Goal: Task Accomplishment & Management: Use online tool/utility

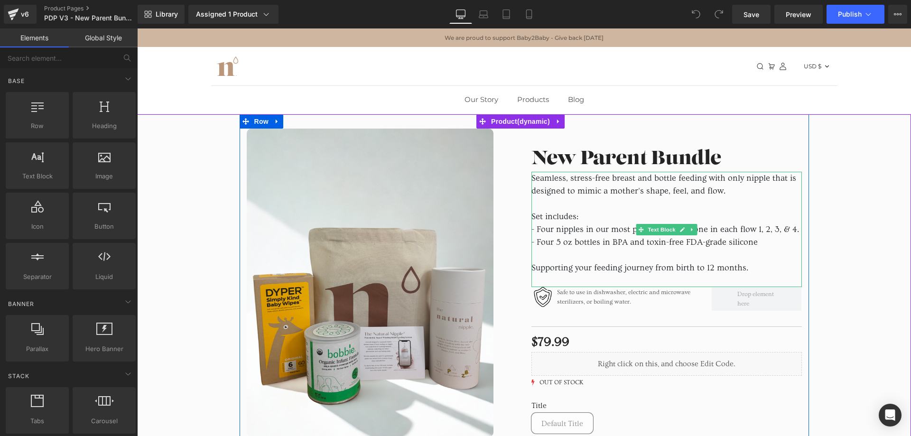
drag, startPoint x: 574, startPoint y: 200, endPoint x: 586, endPoint y: 198, distance: 12.0
click at [576, 199] on p at bounding box center [666, 203] width 270 height 13
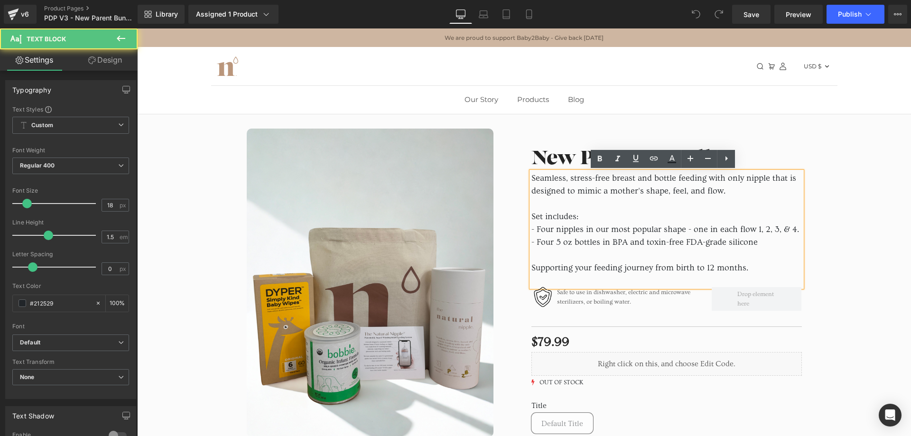
click at [611, 211] on p "Set includes:" at bounding box center [666, 216] width 270 height 13
click at [689, 257] on p at bounding box center [666, 255] width 270 height 13
drag, startPoint x: 620, startPoint y: 279, endPoint x: 579, endPoint y: 265, distance: 44.0
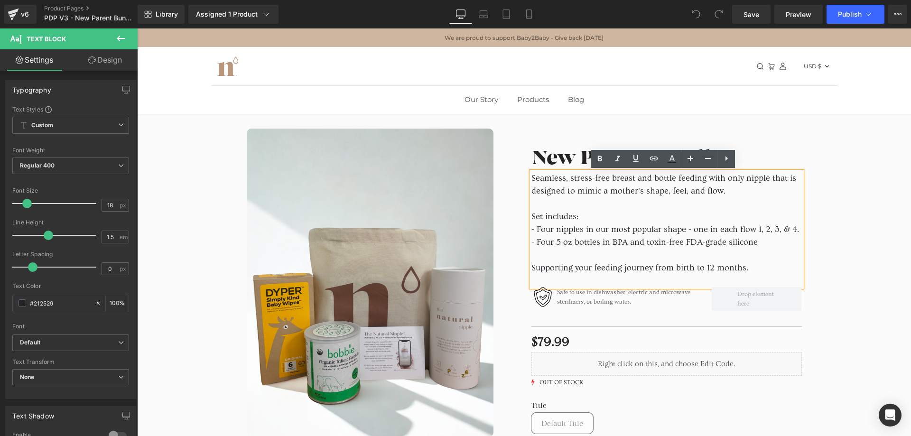
click at [585, 268] on div "Seamless, stress-free breast and bottle feeding with only nipple that is design…" at bounding box center [666, 229] width 270 height 115
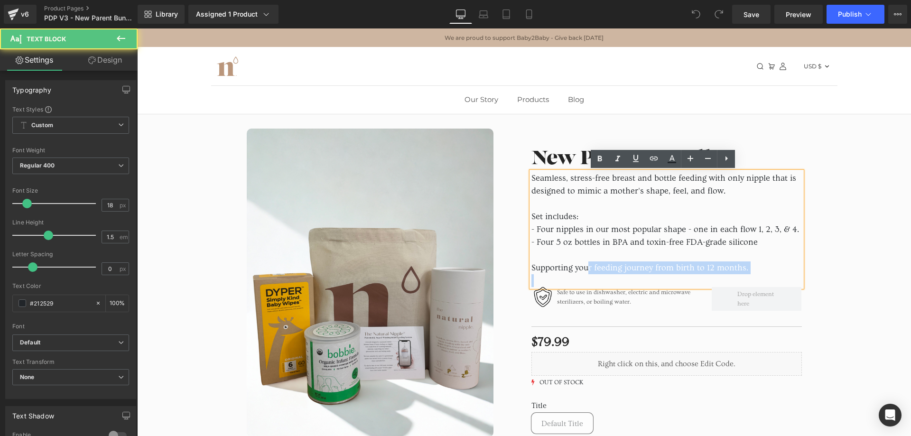
drag, startPoint x: 568, startPoint y: 260, endPoint x: 528, endPoint y: 228, distance: 51.3
click at [556, 254] on div "Seamless, stress-free breast and bottle feeding with only nipple that is design…" at bounding box center [666, 229] width 270 height 115
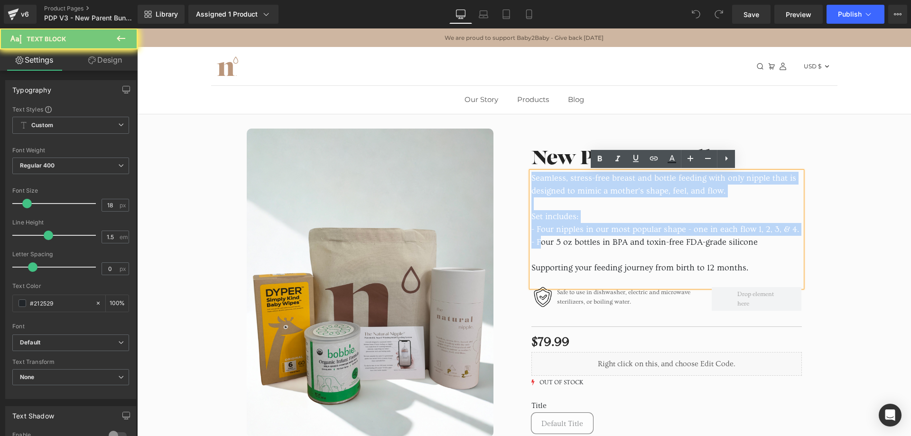
drag, startPoint x: 528, startPoint y: 228, endPoint x: 520, endPoint y: 168, distance: 60.8
click at [520, 168] on div "Sale Off (P) Image" at bounding box center [524, 367] width 569 height 507
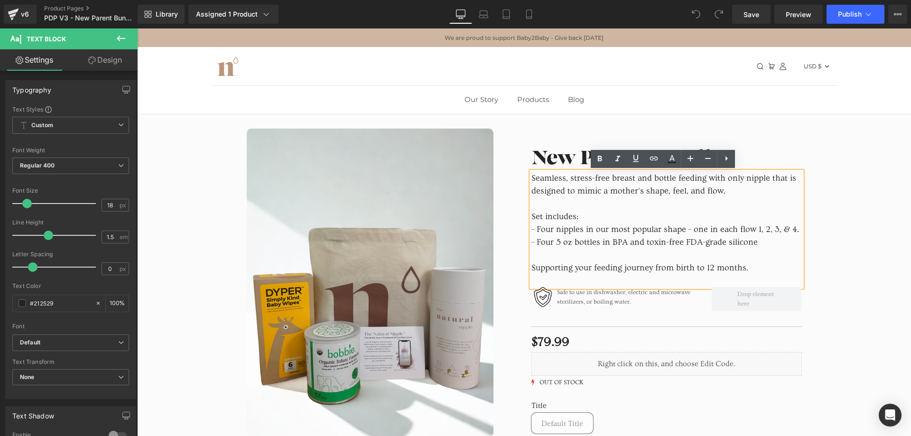
click at [575, 254] on p at bounding box center [666, 255] width 270 height 13
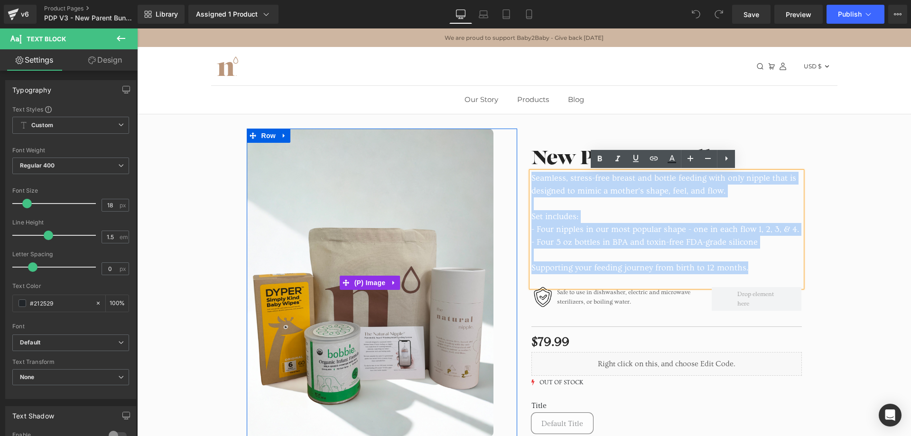
drag, startPoint x: 763, startPoint y: 269, endPoint x: 469, endPoint y: 177, distance: 308.8
click at [469, 177] on div "Sale Off (P) Image" at bounding box center [524, 367] width 569 height 507
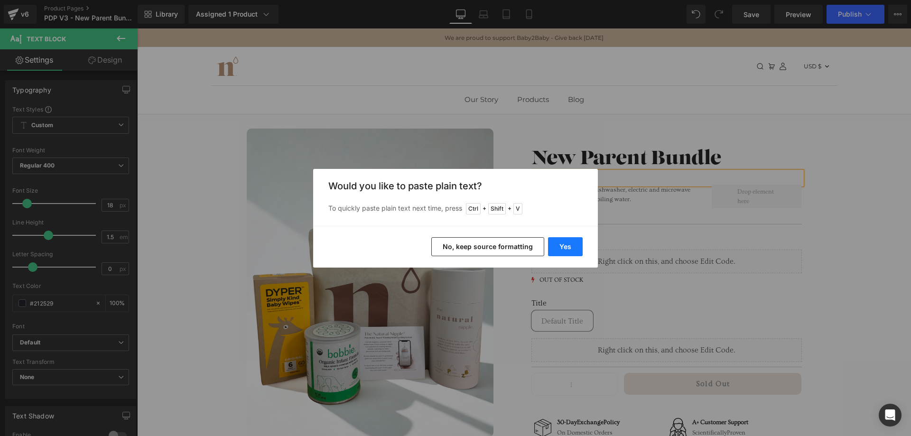
click at [571, 252] on button "Yes" at bounding box center [565, 246] width 35 height 19
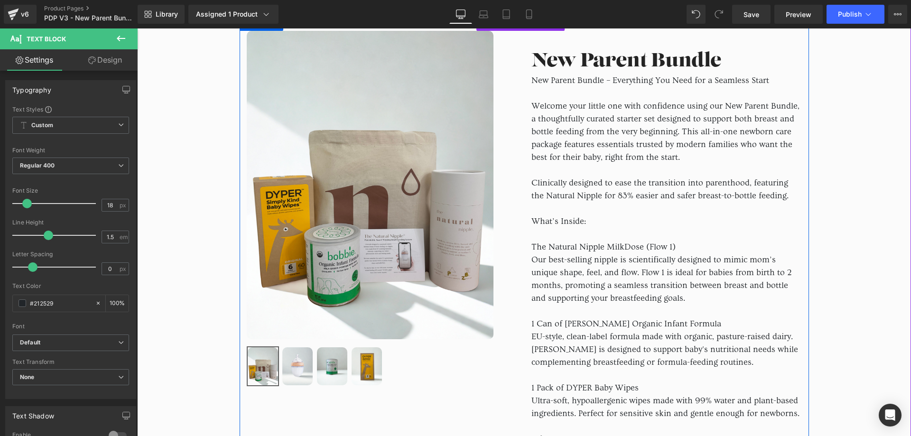
scroll to position [47, 0]
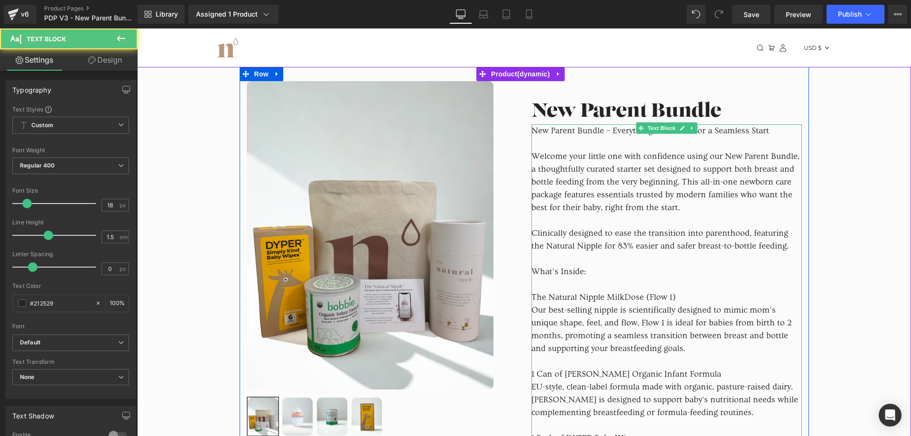
click at [604, 130] on p "New Parent Bundle – Everything You Need for a Seamless Start" at bounding box center [666, 130] width 270 height 13
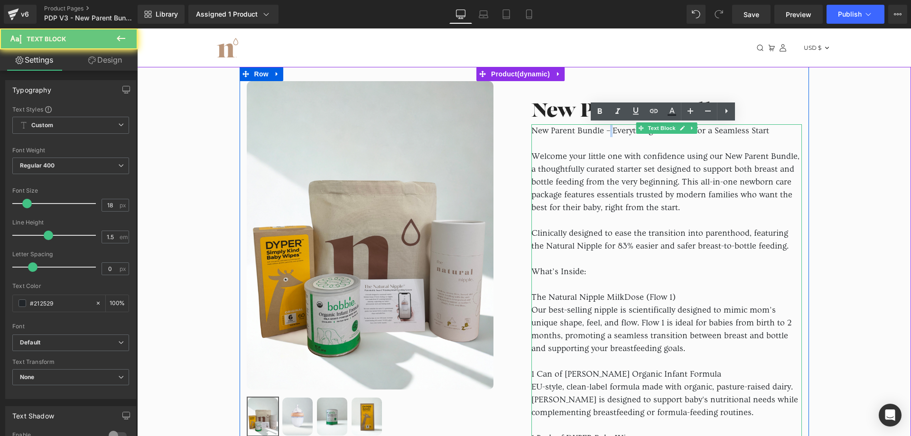
click at [604, 130] on p "New Parent Bundle – Everything You Need for a Seamless Start" at bounding box center [666, 130] width 270 height 13
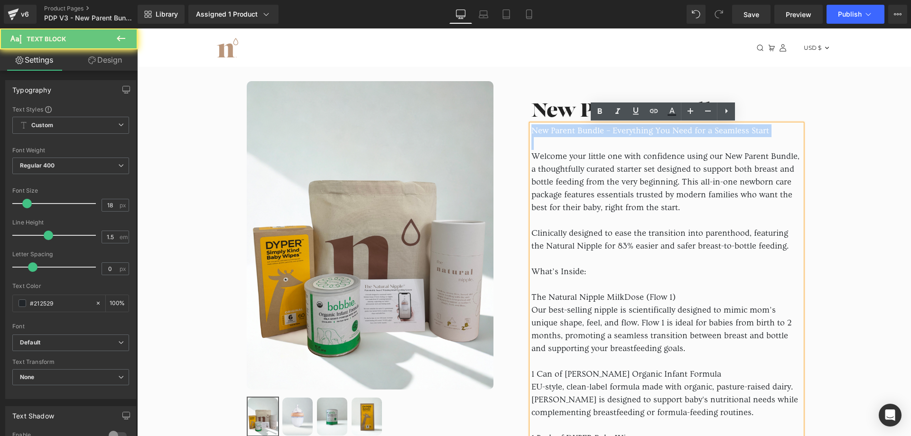
click at [604, 130] on p "New Parent Bundle – Everything You Need for a Seamless Start" at bounding box center [666, 130] width 270 height 13
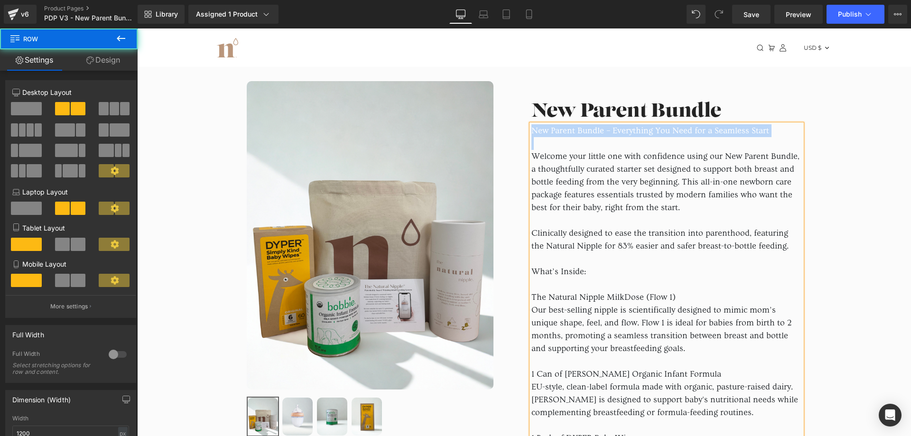
click at [554, 89] on p at bounding box center [666, 88] width 270 height 15
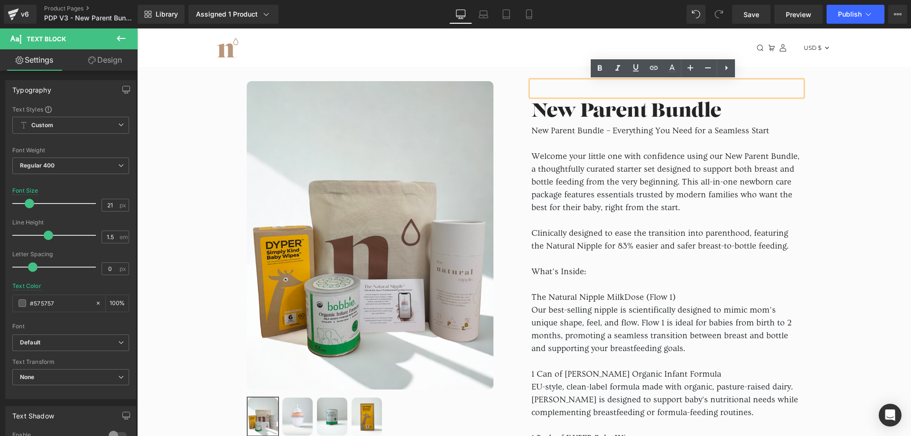
click at [573, 88] on p at bounding box center [666, 88] width 270 height 15
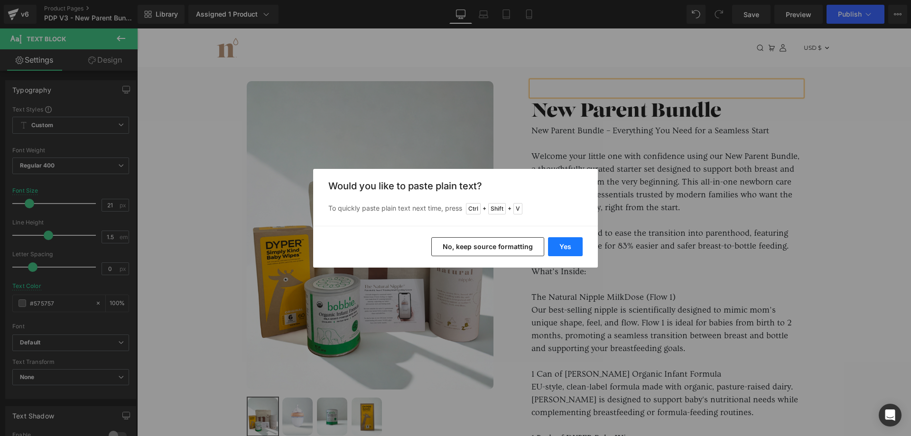
click at [563, 243] on button "Yes" at bounding box center [565, 246] width 35 height 19
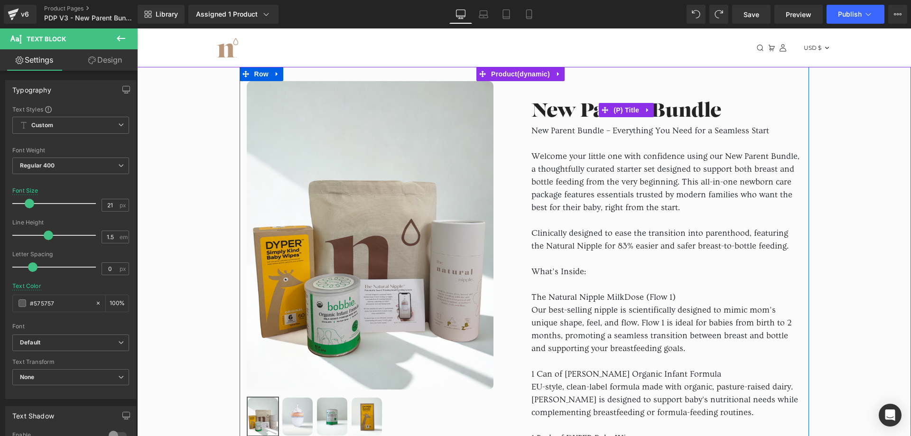
click at [551, 119] on link "New Parent Bundle" at bounding box center [626, 110] width 190 height 28
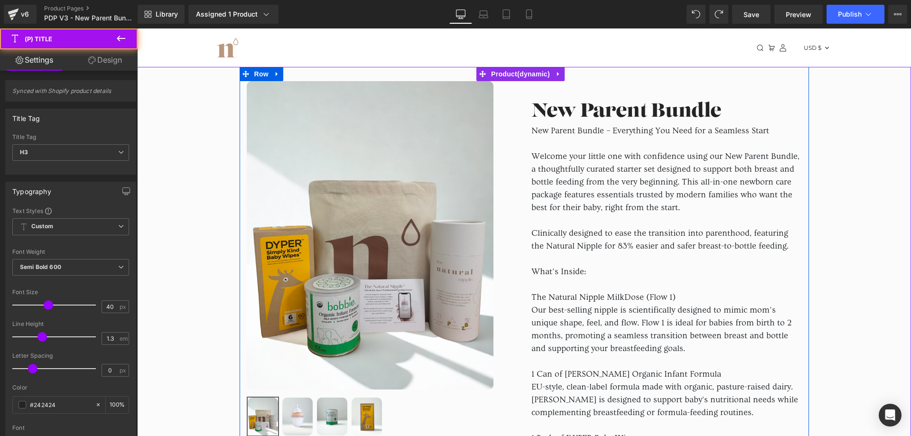
click at [535, 130] on p "New Parent Bundle – Everything You Need for a Seamless Start" at bounding box center [666, 130] width 270 height 13
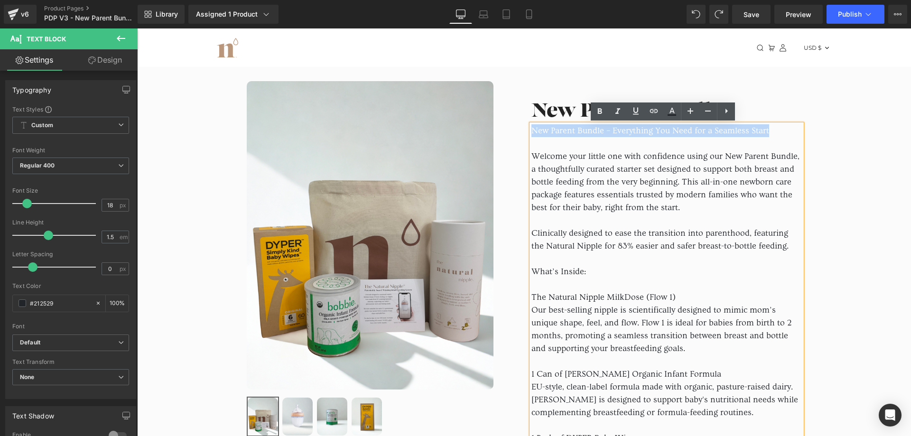
drag, startPoint x: 530, startPoint y: 131, endPoint x: 771, endPoint y: 131, distance: 241.0
click at [771, 131] on p "New Parent Bundle – Everything You Need for a Seamless Start" at bounding box center [666, 130] width 270 height 13
copy p "New Parent Bundle – Everything You Need for a Seamless Start"
click at [553, 91] on p at bounding box center [666, 88] width 270 height 15
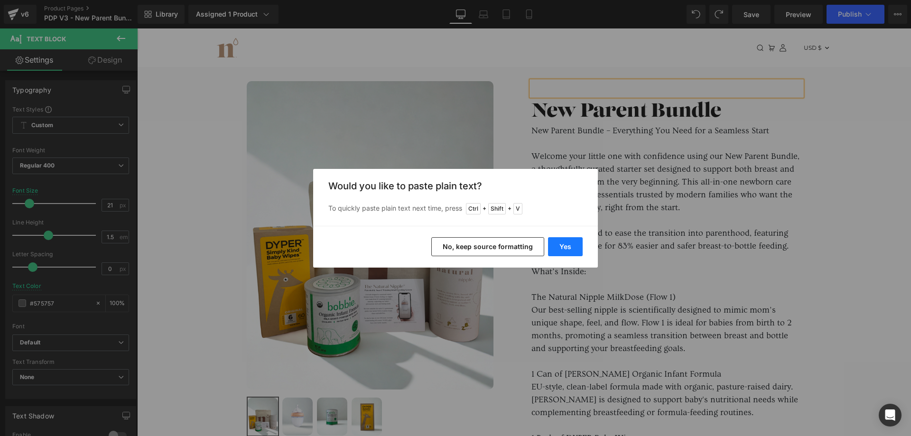
click at [566, 248] on button "Yes" at bounding box center [565, 246] width 35 height 19
drag, startPoint x: 703, startPoint y: 276, endPoint x: 567, endPoint y: 247, distance: 138.7
click at [566, 248] on p "Clinically designed to ease the transition into parenthood, featuring the Natur…" at bounding box center [666, 240] width 270 height 26
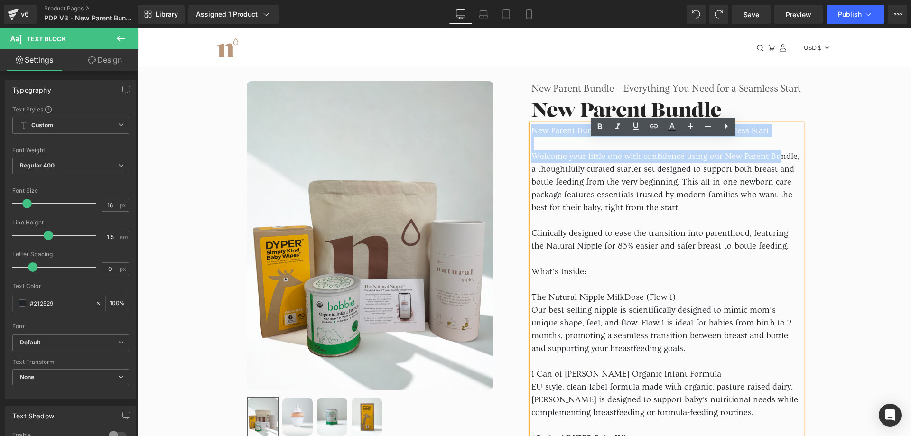
drag, startPoint x: 528, startPoint y: 145, endPoint x: 763, endPoint y: 163, distance: 235.1
click at [768, 166] on div "New Parent Bundle – Everything You Need for a Seamless Start Welcome your littl…" at bounding box center [666, 399] width 270 height 551
click at [595, 150] on p at bounding box center [666, 143] width 270 height 13
click at [596, 150] on p at bounding box center [666, 143] width 270 height 13
click at [555, 171] on p "Welcome your little one with confidence using our New Parent Bundle, a thoughtf…" at bounding box center [666, 182] width 270 height 64
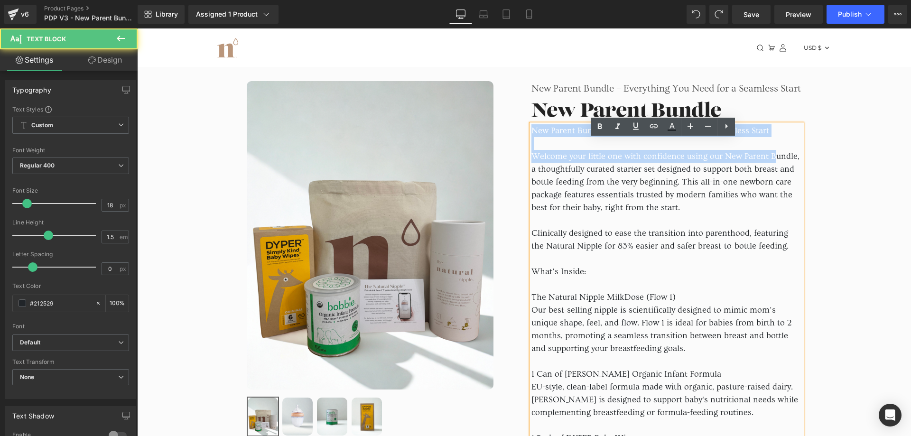
click at [534, 174] on p "Welcome your little one with confidence using our New Parent Bundle, a thoughtf…" at bounding box center [666, 182] width 270 height 64
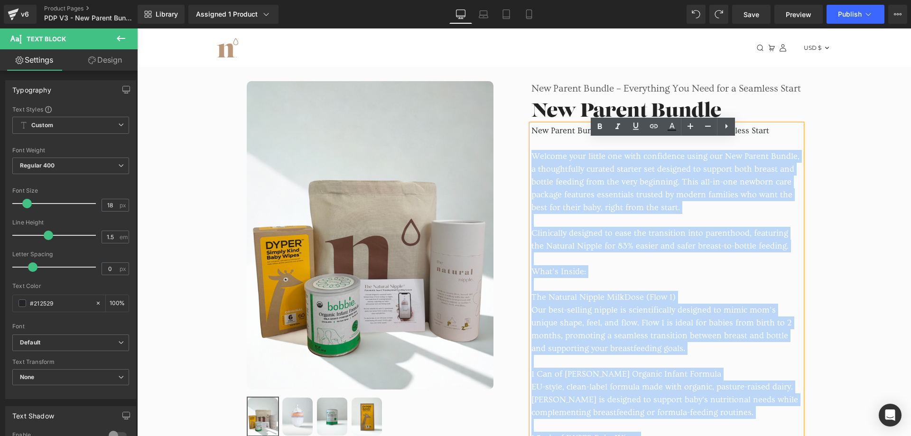
drag, startPoint x: 530, startPoint y: 171, endPoint x: 526, endPoint y: 141, distance: 30.1
click at [531, 141] on div "New Parent Bundle – Everything You Need for a Seamless Start Welcome your littl…" at bounding box center [666, 399] width 270 height 551
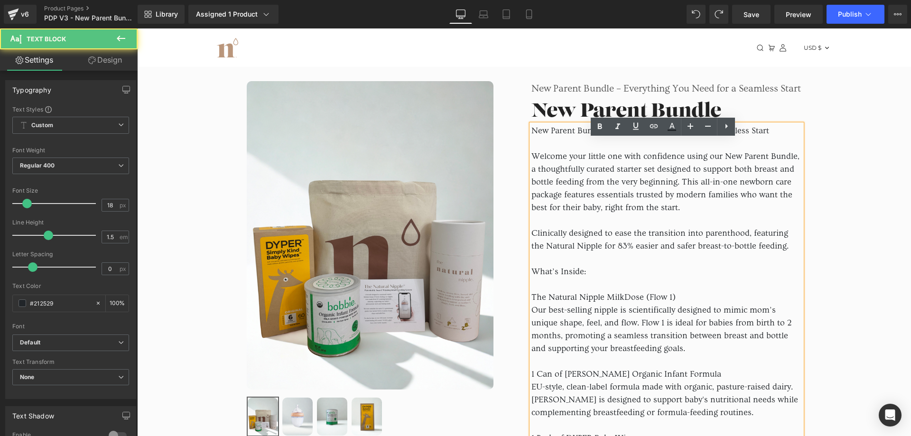
click at [531, 141] on div "New Parent Bundle – Everything You Need for a Seamless Start Welcome your littl…" at bounding box center [666, 399] width 270 height 551
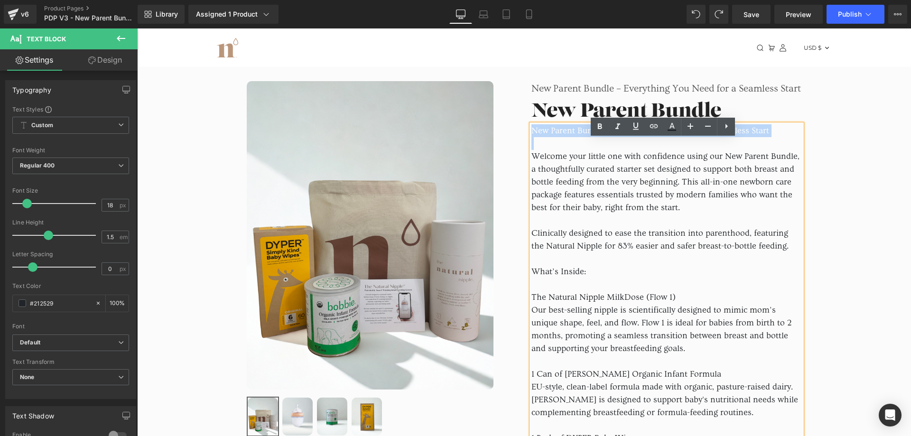
drag, startPoint x: 530, startPoint y: 148, endPoint x: 533, endPoint y: 163, distance: 15.1
click at [533, 163] on div "New Parent Bundle – Everything You Need for a Seamless Start Welcome your littl…" at bounding box center [666, 399] width 270 height 551
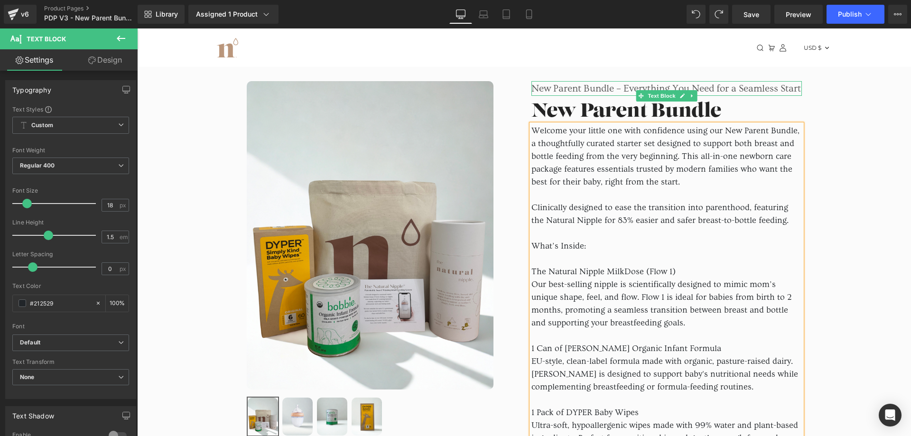
click at [568, 92] on p "New Parent Bundle – Everything You Need for a Seamless Start" at bounding box center [666, 88] width 270 height 15
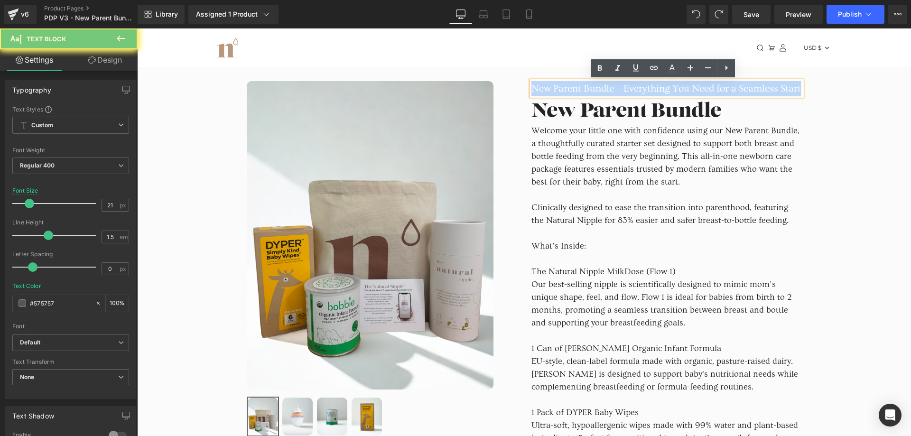
click at [568, 92] on p "New Parent Bundle – Everything You Need for a Seamless Start" at bounding box center [666, 88] width 270 height 15
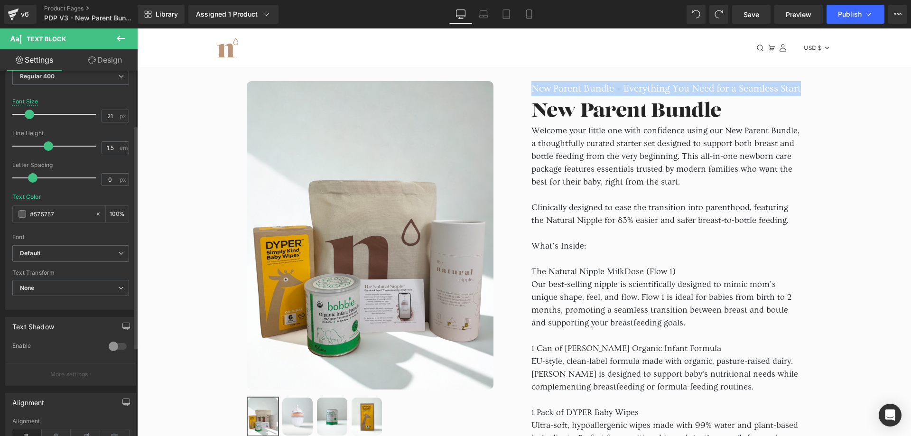
scroll to position [95, 0]
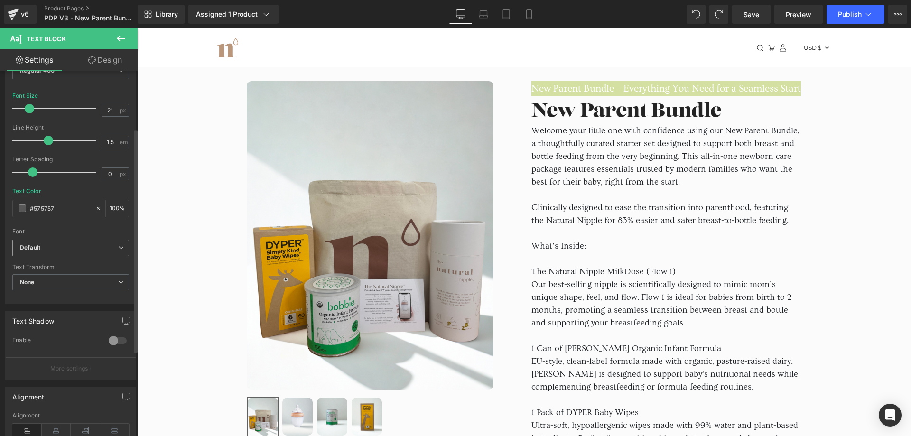
click at [75, 252] on span "Default" at bounding box center [70, 248] width 117 height 17
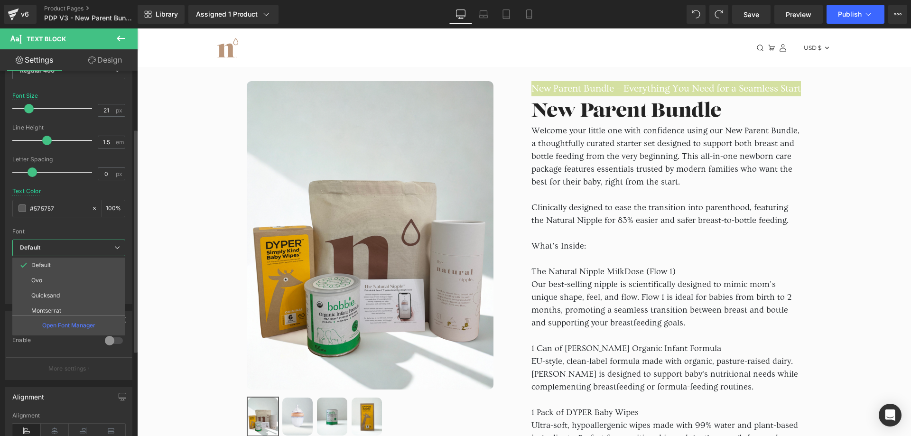
click at [73, 250] on b "Default" at bounding box center [67, 248] width 94 height 8
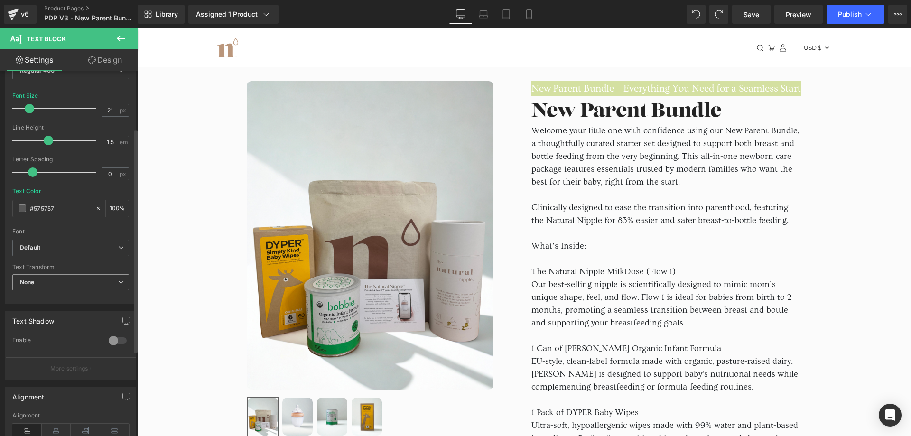
click at [67, 286] on span "None" at bounding box center [70, 282] width 117 height 17
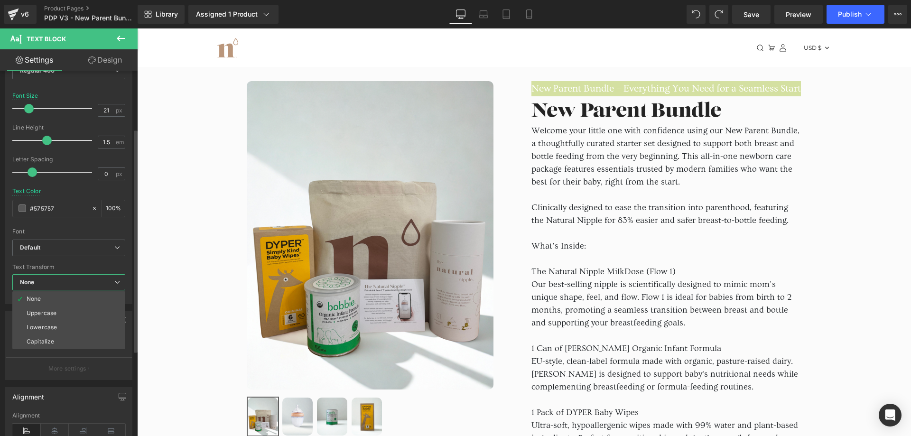
click at [67, 282] on span "None" at bounding box center [68, 282] width 113 height 17
click at [70, 89] on div at bounding box center [68, 87] width 113 height 6
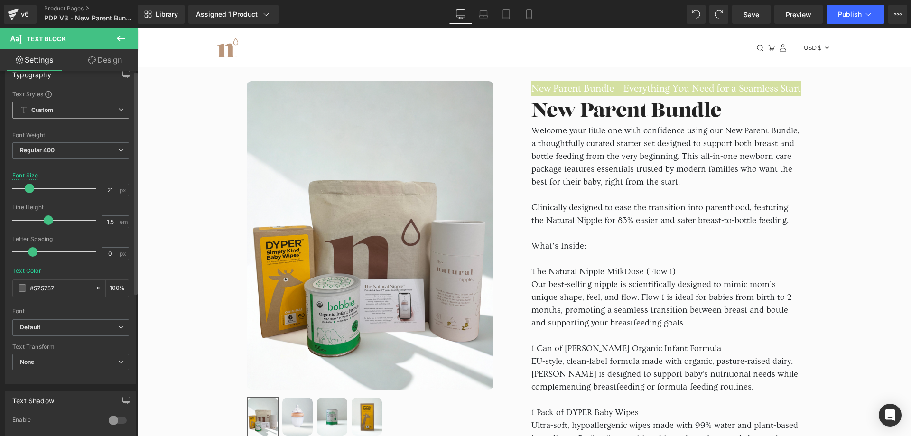
scroll to position [0, 0]
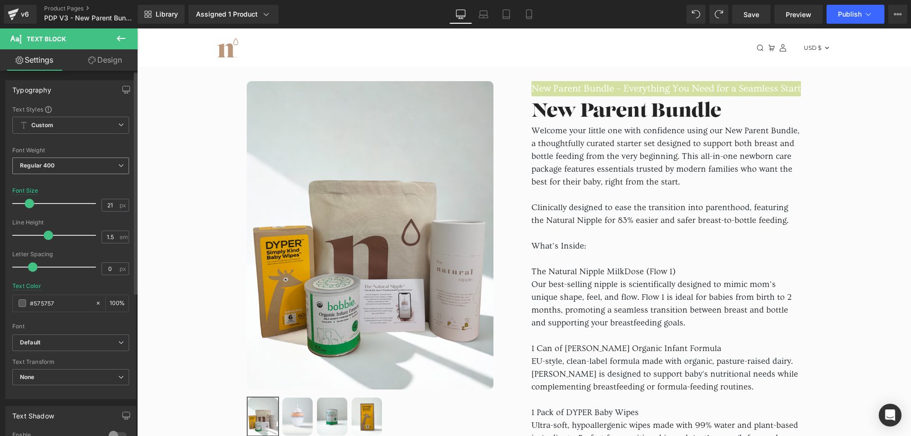
click at [48, 164] on b "Regular 400" at bounding box center [37, 165] width 35 height 7
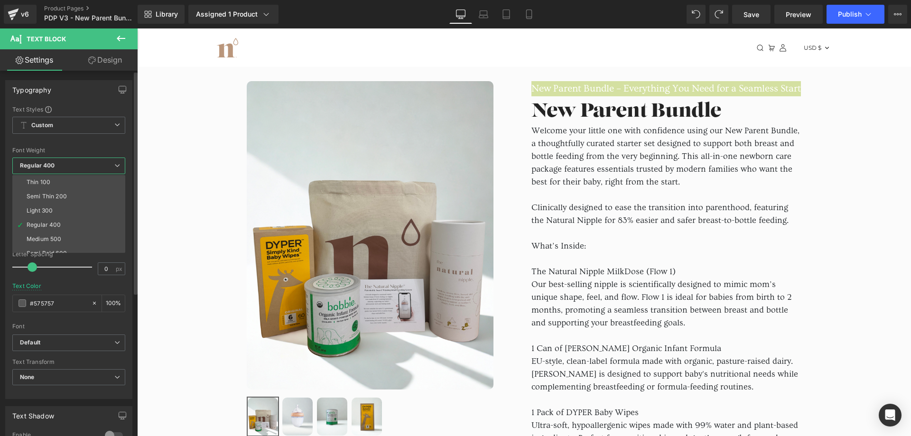
scroll to position [47, 0]
click at [57, 194] on div "Medium 500" at bounding box center [44, 191] width 35 height 7
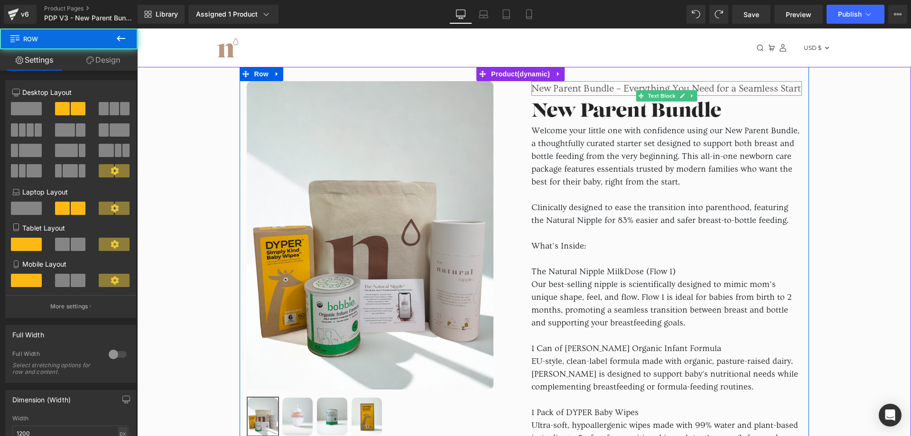
click at [544, 95] on p "New Parent Bundle – Everything You Need for a Seamless Start" at bounding box center [666, 88] width 270 height 15
click at [544, 94] on p "New Parent Bundle – Everything You Need for a Seamless Start" at bounding box center [666, 88] width 270 height 15
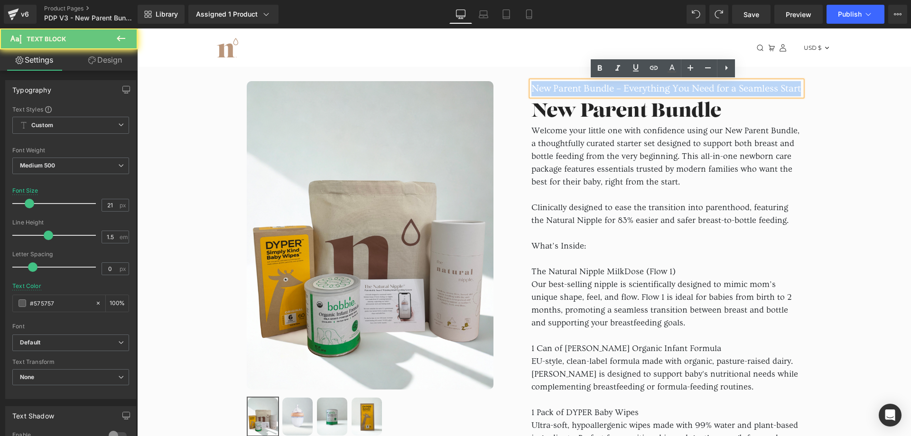
click at [544, 94] on p "New Parent Bundle – Everything You Need for a Seamless Start" at bounding box center [666, 88] width 270 height 15
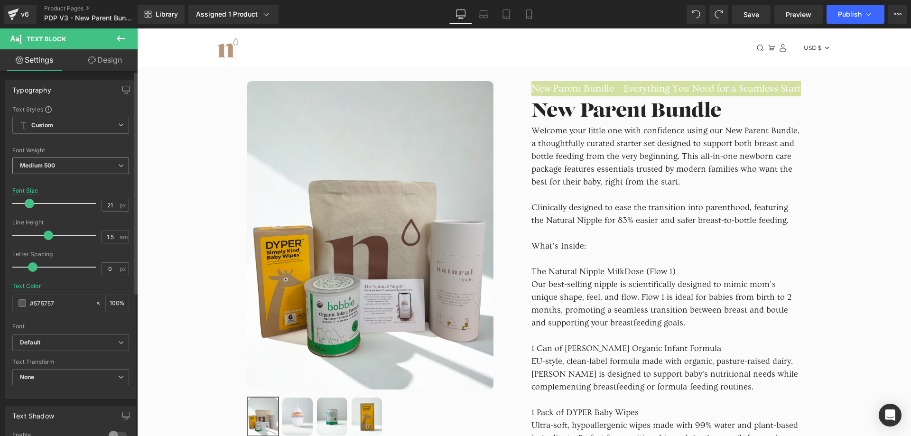
click at [54, 166] on b "Medium 500" at bounding box center [37, 165] width 35 height 7
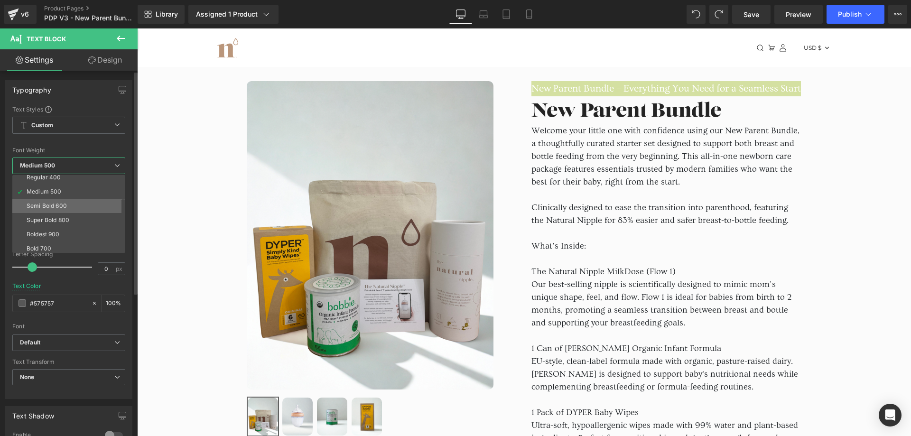
click at [46, 205] on div "Semi Bold 600" at bounding box center [47, 206] width 40 height 7
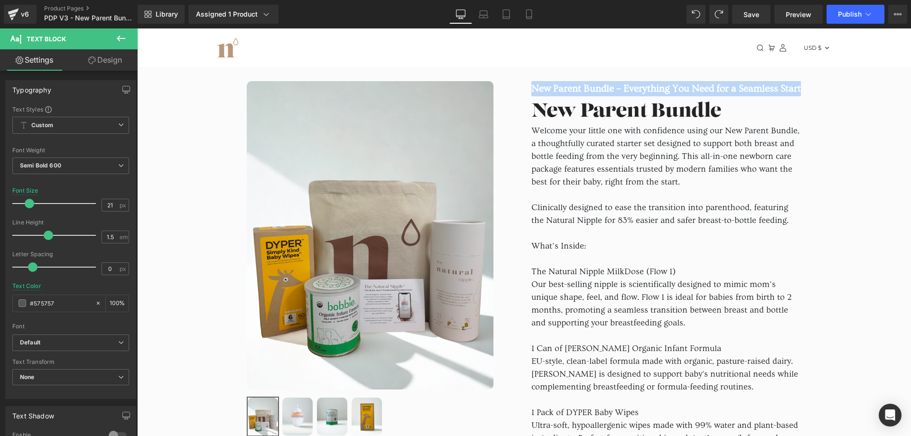
click at [575, 179] on span "Welcome your little one with confidence using our New Parent Bundle, a thoughtf…" at bounding box center [665, 156] width 268 height 61
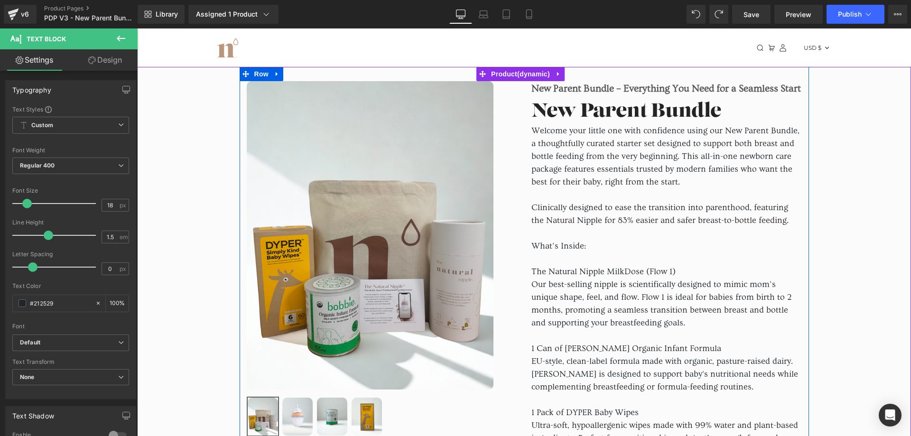
click at [555, 91] on p "New Parent Bundle – Everything You Need for a Seamless Start" at bounding box center [666, 88] width 270 height 15
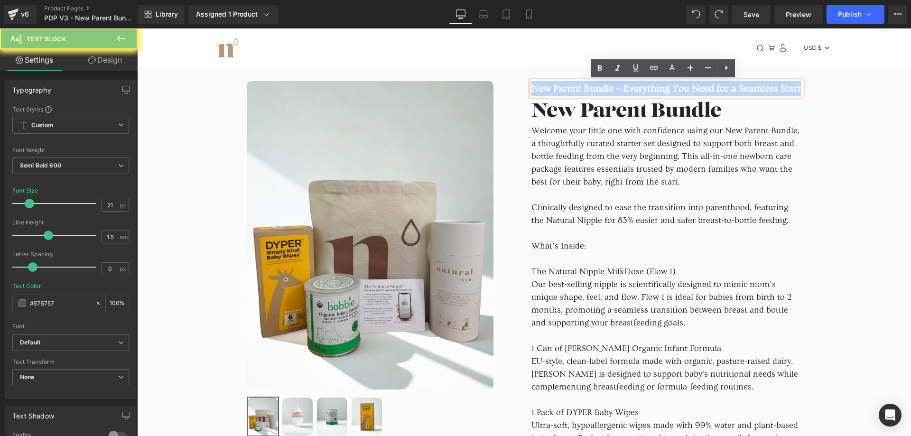
click at [555, 91] on p "New Parent Bundle – Everything You Need for a Seamless Start" at bounding box center [666, 88] width 270 height 15
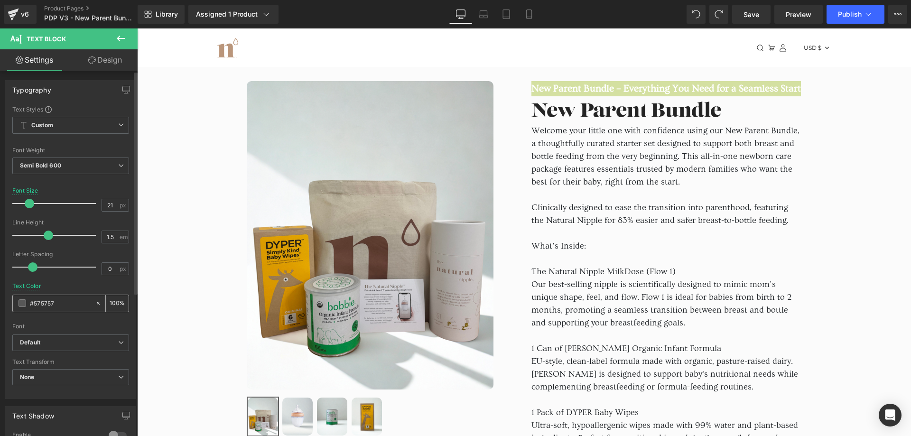
click at [39, 303] on input "#575757" at bounding box center [60, 303] width 61 height 10
type input "#0"
type input "0"
type input "#000"
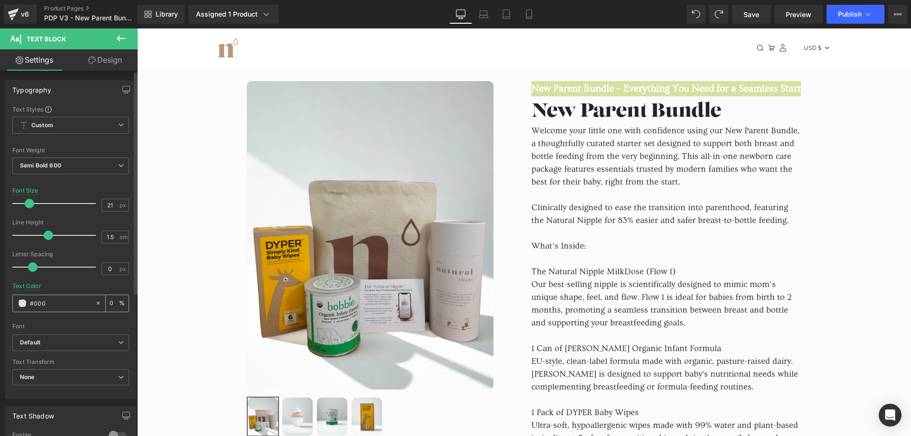
type input "100"
type input "#00000"
type input "0"
type input "#000000"
type input "100"
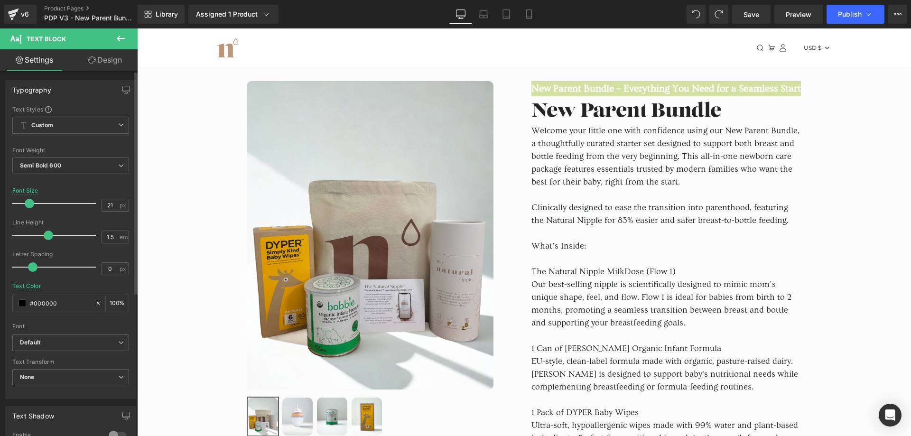
type input "#000000"
click at [58, 318] on div at bounding box center [70, 320] width 117 height 6
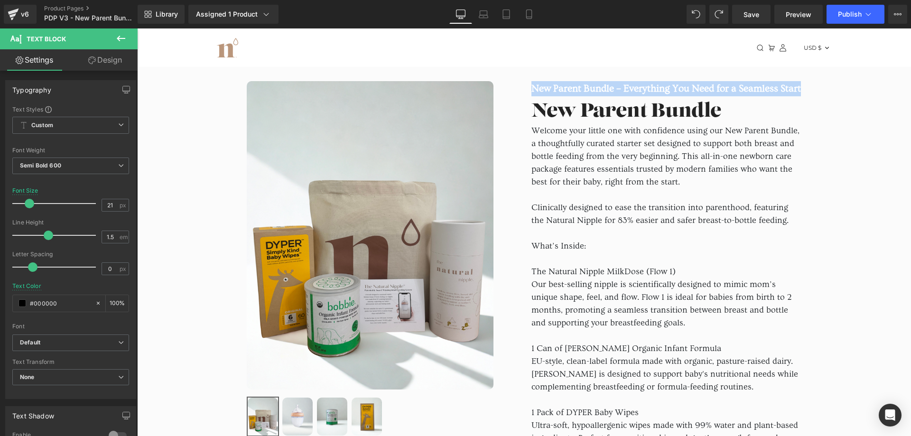
click at [602, 240] on p at bounding box center [666, 233] width 270 height 13
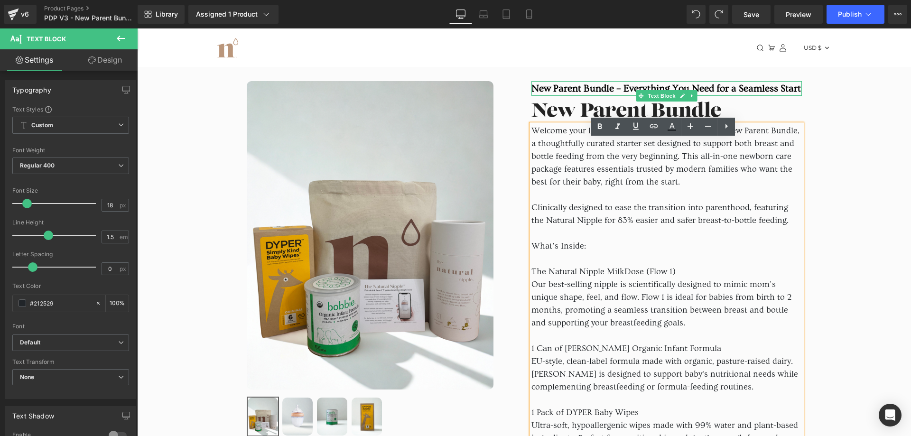
click at [547, 84] on p "New Parent Bundle – Everything You Need for a Seamless Start" at bounding box center [666, 88] width 270 height 15
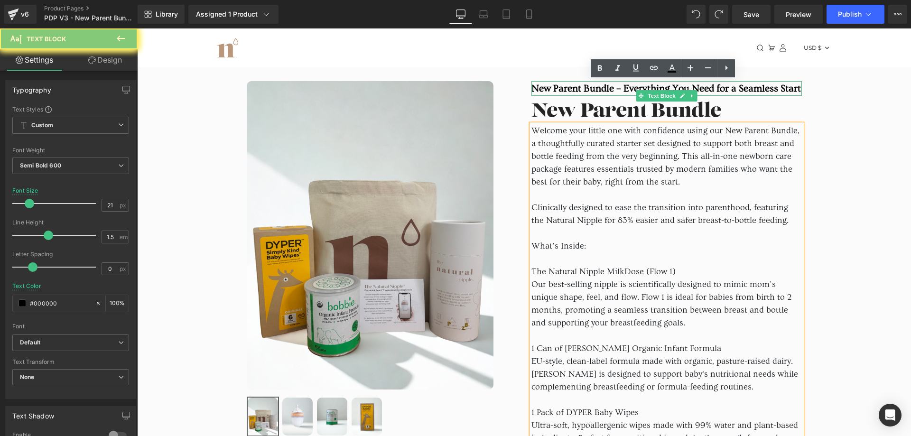
click at [547, 84] on p "New Parent Bundle – Everything You Need for a Seamless Start" at bounding box center [666, 88] width 270 height 15
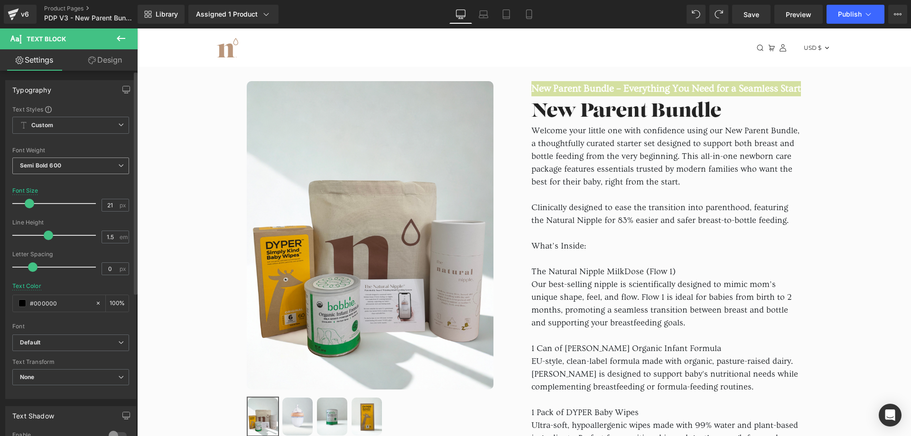
click at [85, 167] on span "Semi Bold 600" at bounding box center [70, 165] width 117 height 17
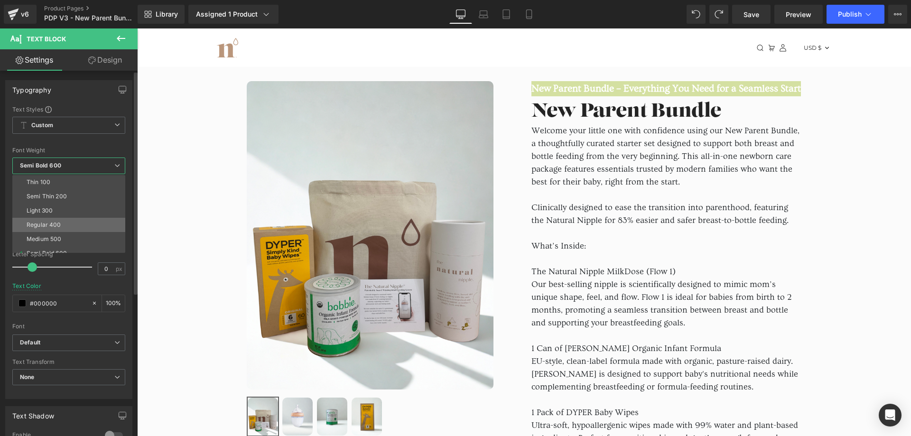
click at [59, 222] on div "Regular 400" at bounding box center [44, 225] width 35 height 7
click at [59, 222] on div "Line Height" at bounding box center [68, 222] width 113 height 7
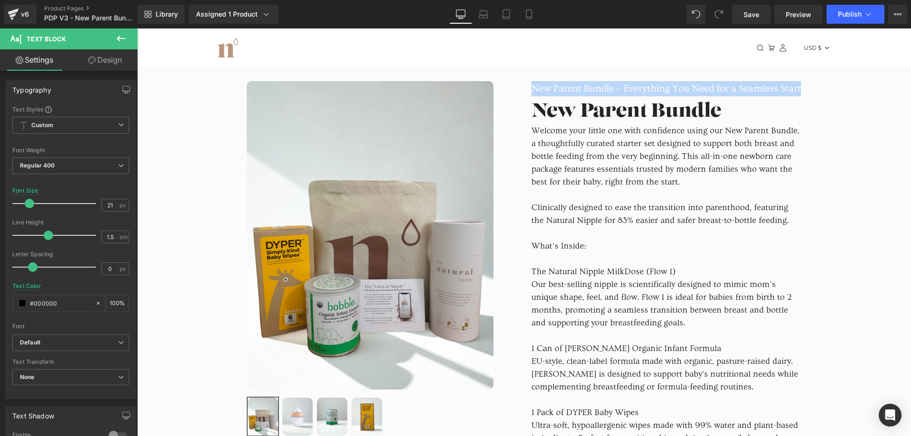
click at [601, 187] on span "Welcome your little one with confidence using our New Parent Bundle, a thoughtf…" at bounding box center [665, 156] width 268 height 61
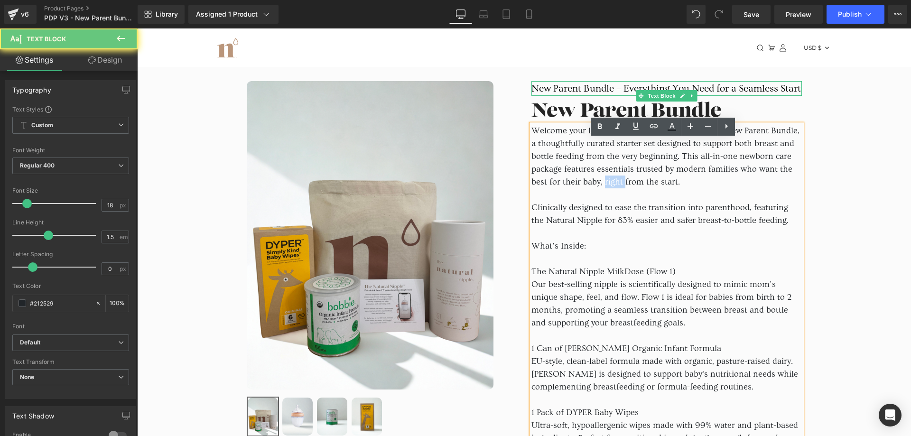
click at [540, 89] on p "New Parent Bundle – Everything You Need for a Seamless Start" at bounding box center [666, 88] width 270 height 15
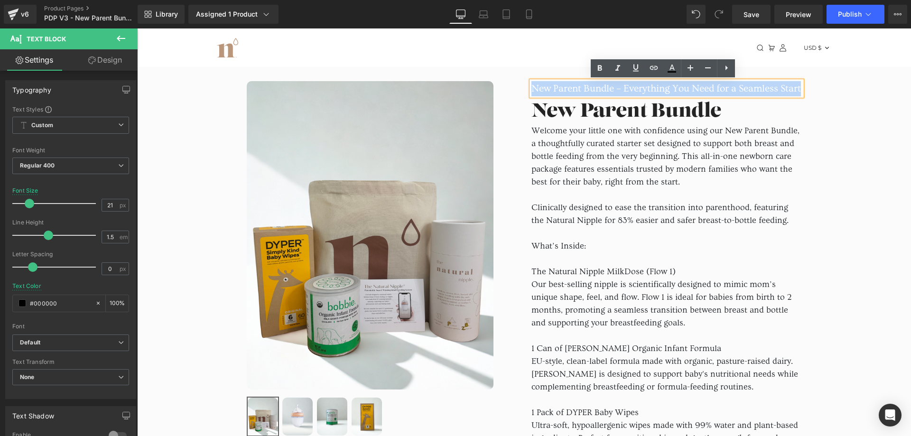
click at [540, 89] on p "New Parent Bundle – Everything You Need for a Seamless Start" at bounding box center [666, 88] width 270 height 15
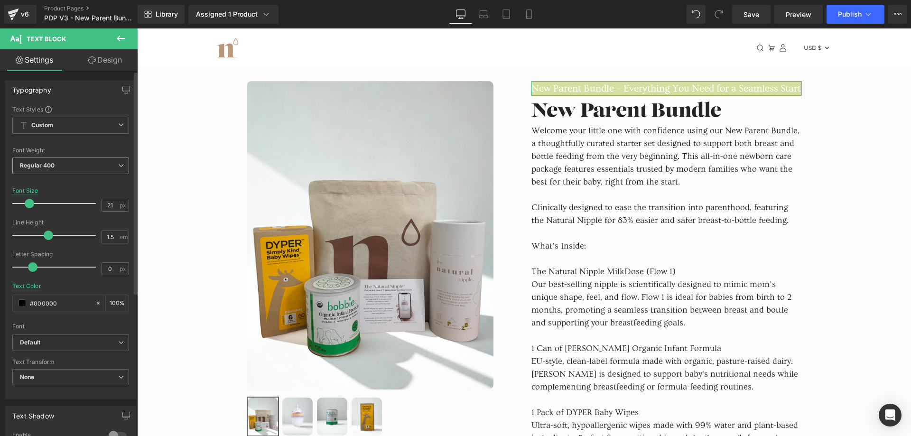
click at [53, 167] on b "Regular 400" at bounding box center [37, 165] width 35 height 7
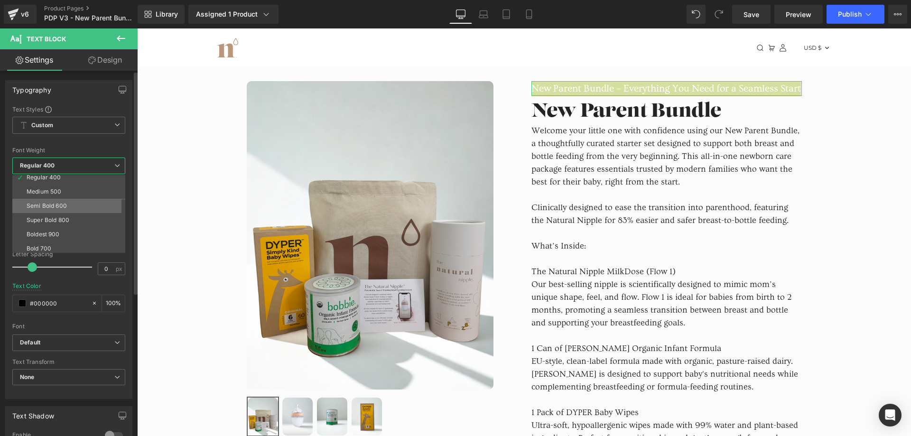
click at [58, 204] on div "Semi Bold 600" at bounding box center [47, 206] width 40 height 7
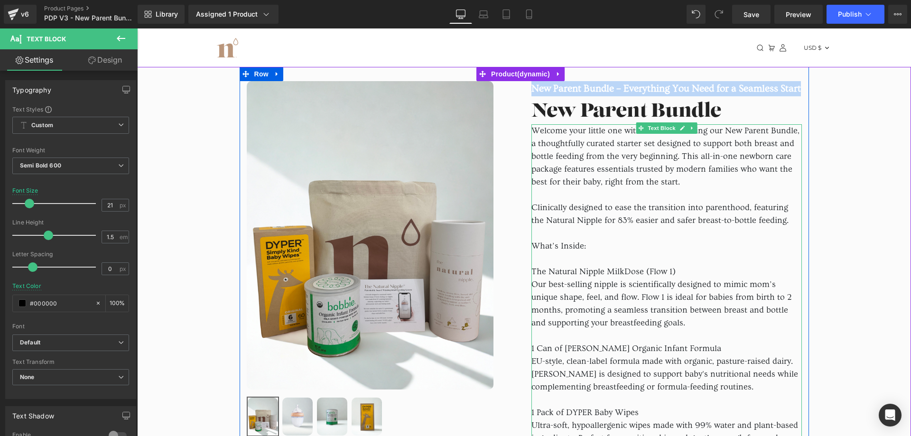
click at [592, 188] on p "Welcome your little one with confidence using our New Parent Bundle, a thoughtf…" at bounding box center [666, 156] width 270 height 64
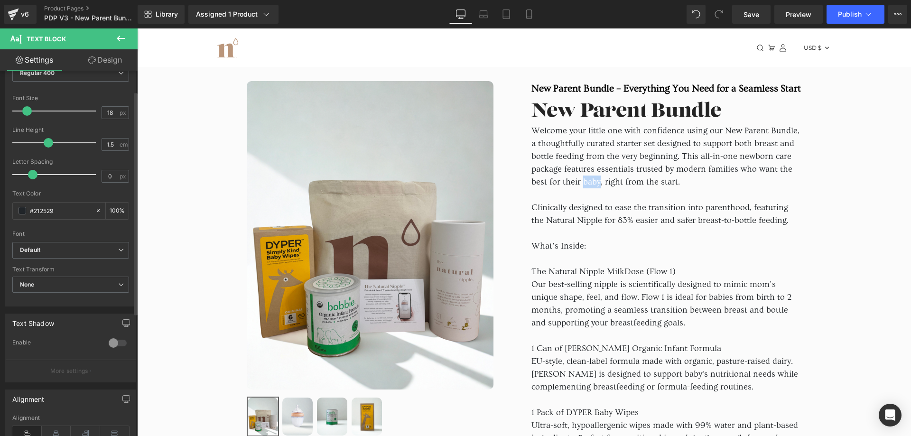
scroll to position [95, 0]
click at [86, 205] on input "#212529" at bounding box center [60, 208] width 61 height 10
click at [52, 207] on input "#212529" at bounding box center [60, 208] width 61 height 10
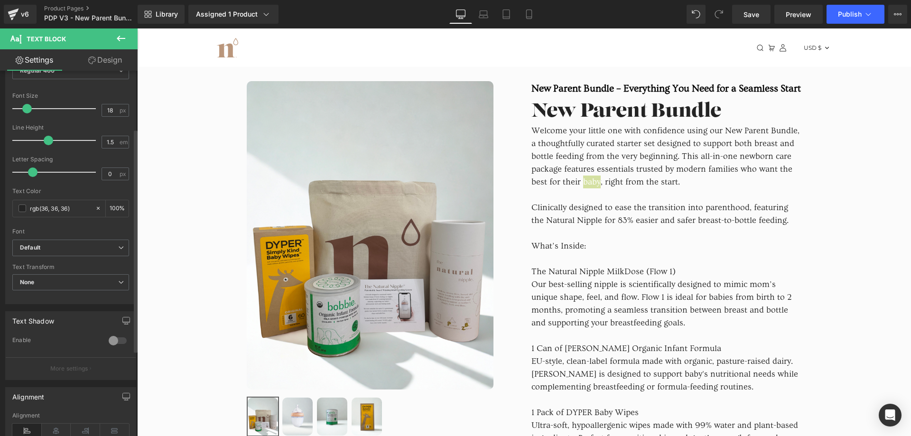
type input "#242424"
click at [72, 229] on div "Font" at bounding box center [70, 231] width 117 height 7
click at [72, 228] on div "Font" at bounding box center [70, 231] width 117 height 7
click at [74, 223] on div at bounding box center [70, 225] width 117 height 6
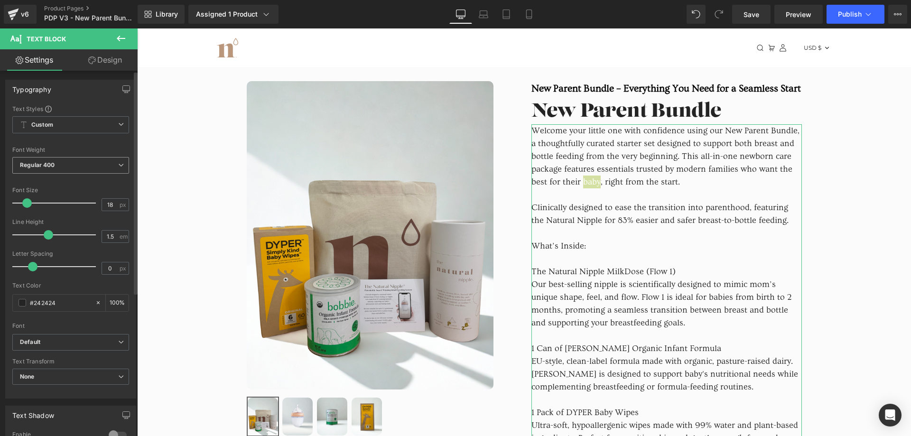
scroll to position [0, 0]
click at [61, 126] on span "Custom Setup Global Style" at bounding box center [70, 125] width 117 height 17
click at [61, 126] on span "Custom Setup Global Style" at bounding box center [68, 125] width 113 height 17
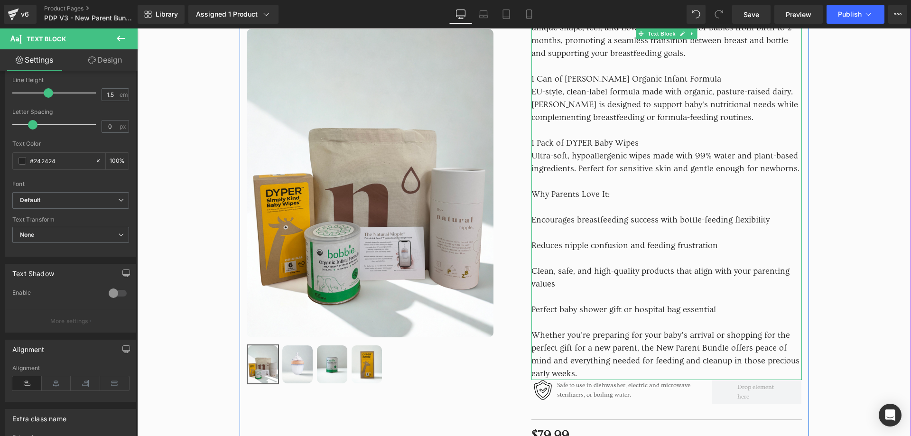
scroll to position [332, 0]
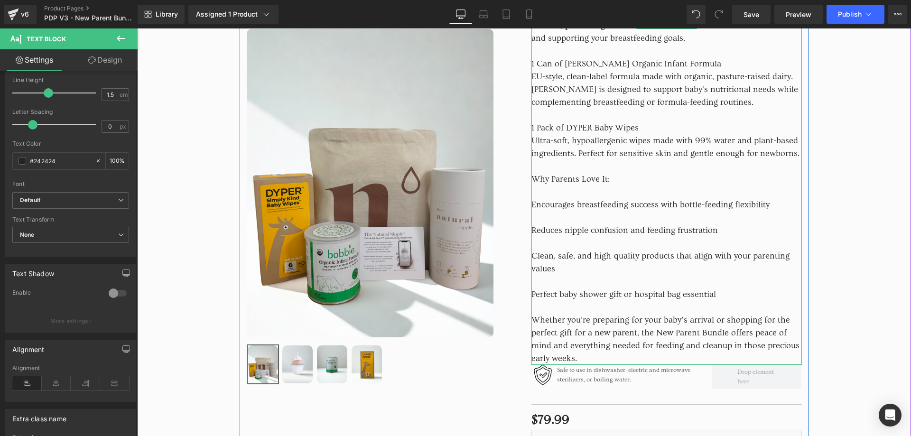
click at [533, 211] on p "Encourages breastfeeding success with bottle-feeding flexibility" at bounding box center [666, 204] width 270 height 13
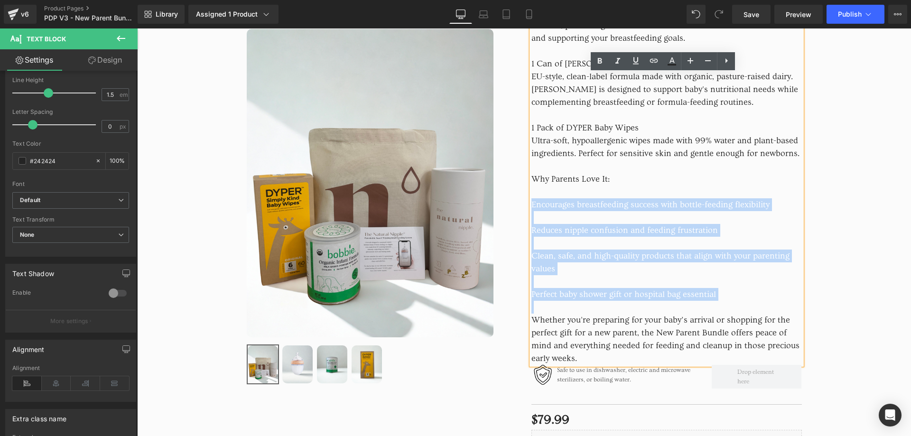
drag, startPoint x: 528, startPoint y: 222, endPoint x: 720, endPoint y: 316, distance: 213.6
click at [720, 316] on div "Welcome your little one with confidence using our New Parent Bundle, a thoughtf…" at bounding box center [666, 102] width 270 height 525
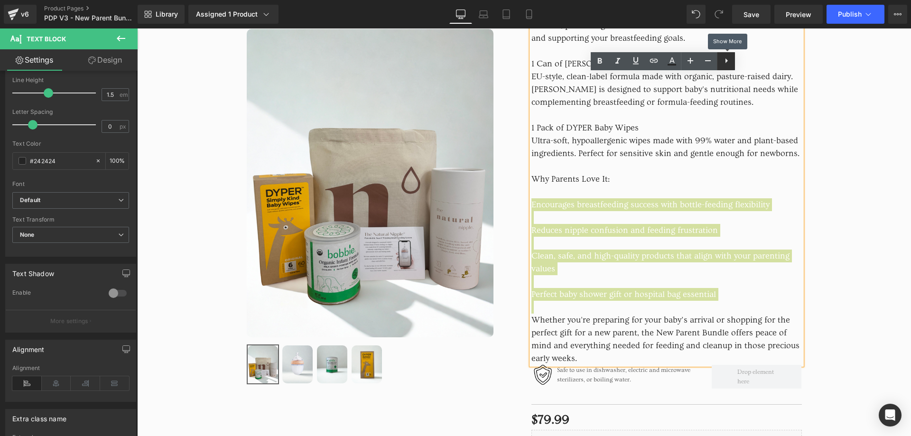
click at [728, 61] on icon at bounding box center [726, 60] width 11 height 11
click at [725, 63] on icon at bounding box center [726, 61] width 2 height 6
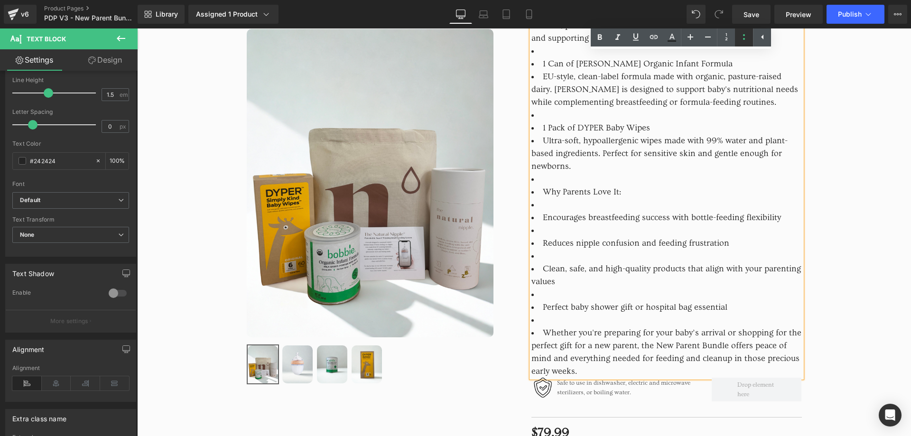
scroll to position [443, 0]
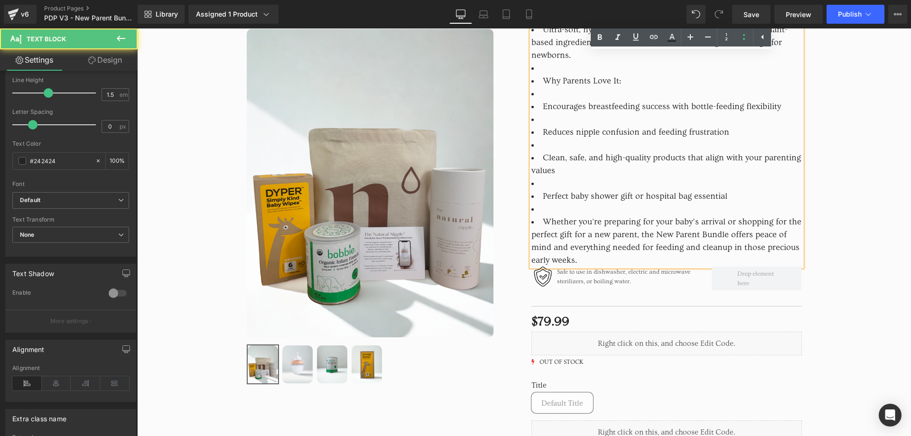
click at [544, 215] on li at bounding box center [666, 209] width 270 height 13
drag, startPoint x: 544, startPoint y: 227, endPoint x: 549, endPoint y: 226, distance: 4.8
click at [544, 215] on li at bounding box center [666, 209] width 270 height 13
click at [538, 235] on li "Whether you're preparing for your baby’s arrival or shopping for the perfect gi…" at bounding box center [666, 240] width 270 height 51
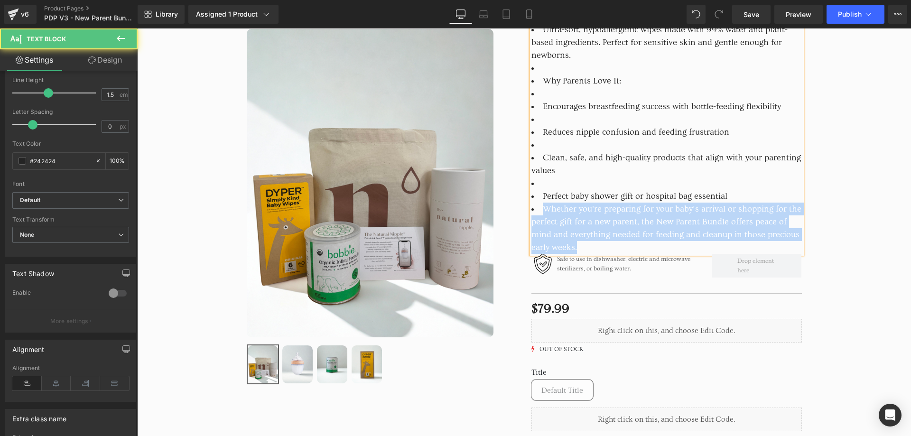
drag, startPoint x: 537, startPoint y: 223, endPoint x: 585, endPoint y: 263, distance: 62.3
click at [585, 254] on li "Whether you're preparing for your baby’s arrival or shopping for the perfect gi…" at bounding box center [666, 228] width 270 height 51
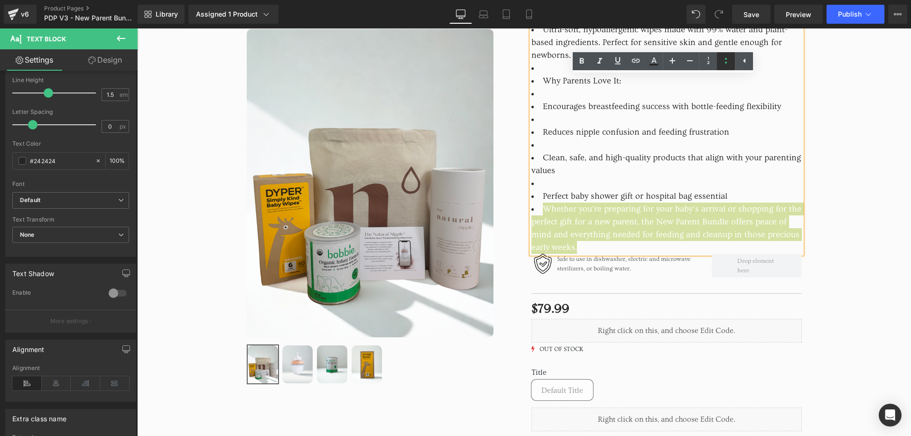
click at [727, 64] on icon at bounding box center [725, 60] width 11 height 11
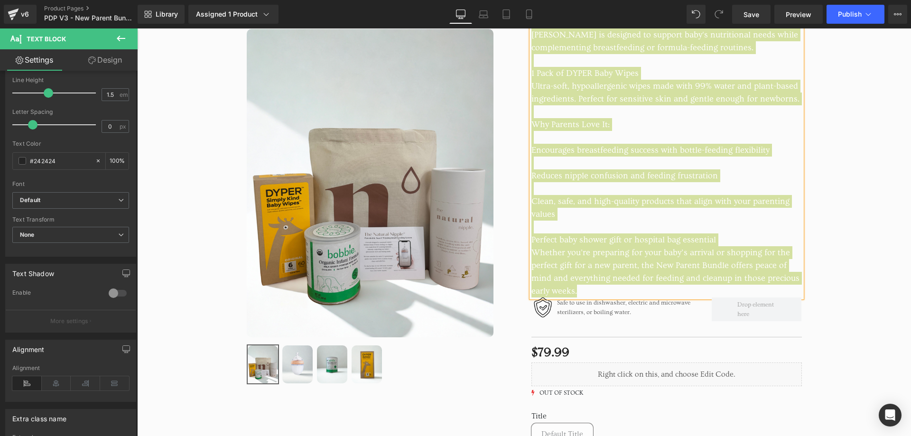
scroll to position [372, 0]
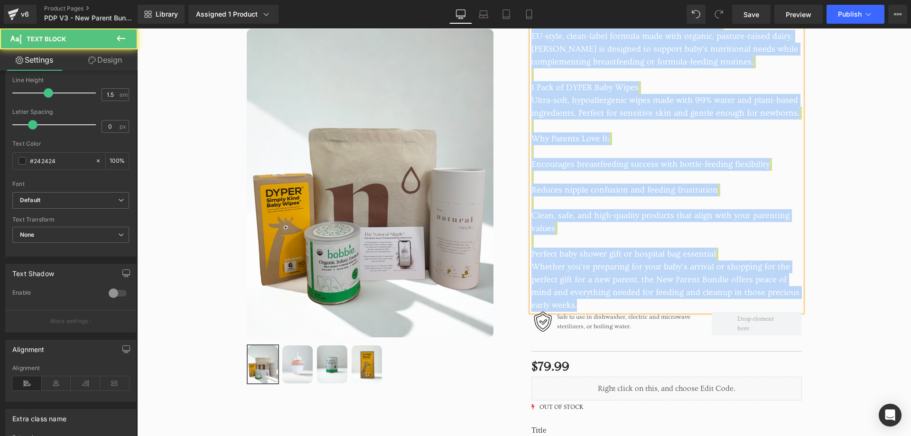
click at [592, 285] on span "Whether you're preparing for your baby’s arrival or shopping for the perfect gi…" at bounding box center [665, 286] width 268 height 48
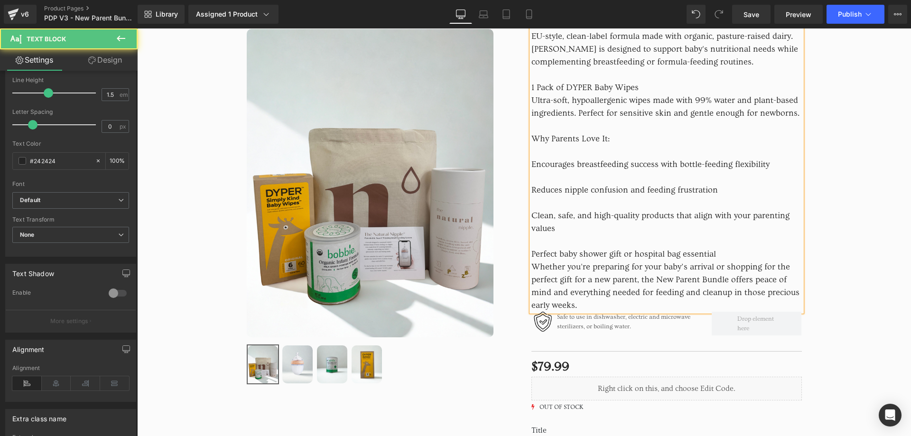
click at [531, 283] on span "Whether you're preparing for your baby’s arrival or shopping for the perfect gi…" at bounding box center [665, 286] width 268 height 48
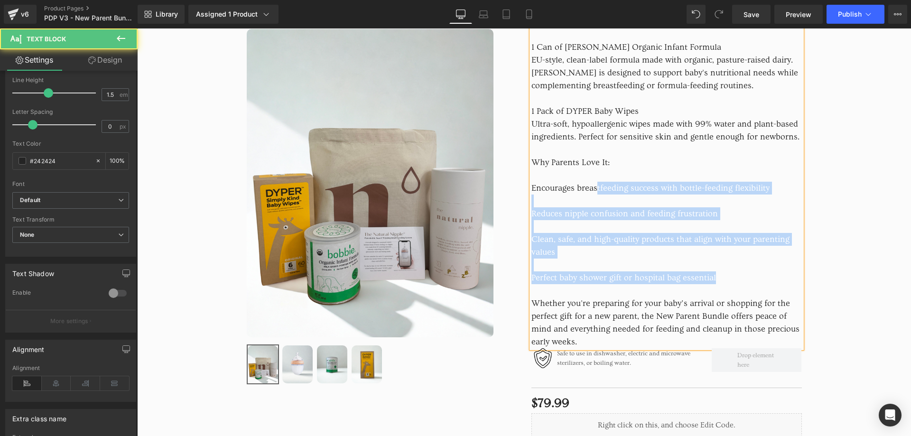
scroll to position [325, 0]
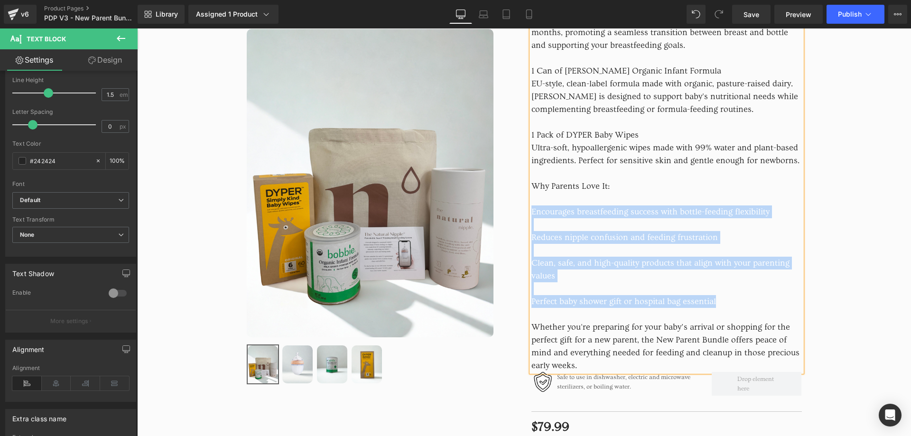
drag, startPoint x: 720, startPoint y: 268, endPoint x: 528, endPoint y: 230, distance: 195.4
click at [531, 230] on p "Welcome your little one with confidence using our New Parent Bundle, a thoughtf…" at bounding box center [666, 84] width 270 height 474
click at [531, 217] on span "Encourages breastfeeding success with bottle-feeding flexibility" at bounding box center [650, 212] width 238 height 10
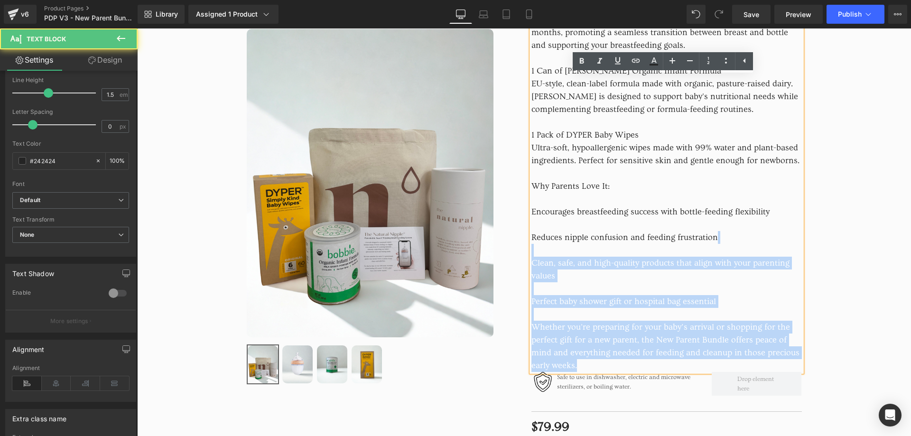
drag, startPoint x: 527, startPoint y: 226, endPoint x: 640, endPoint y: 265, distance: 120.0
click at [646, 270] on div "Welcome your little one with confidence using our New Parent Bundle, a thoughtf…" at bounding box center [666, 109] width 270 height 525
drag, startPoint x: 640, startPoint y: 265, endPoint x: 649, endPoint y: 271, distance: 10.9
click at [641, 266] on p "Welcome your little one with confidence using our New Parent Bundle, a thoughtf…" at bounding box center [666, 84] width 270 height 474
click at [715, 308] on p "Welcome your little one with confidence using our New Parent Bundle, a thoughtf…" at bounding box center [666, 84] width 270 height 474
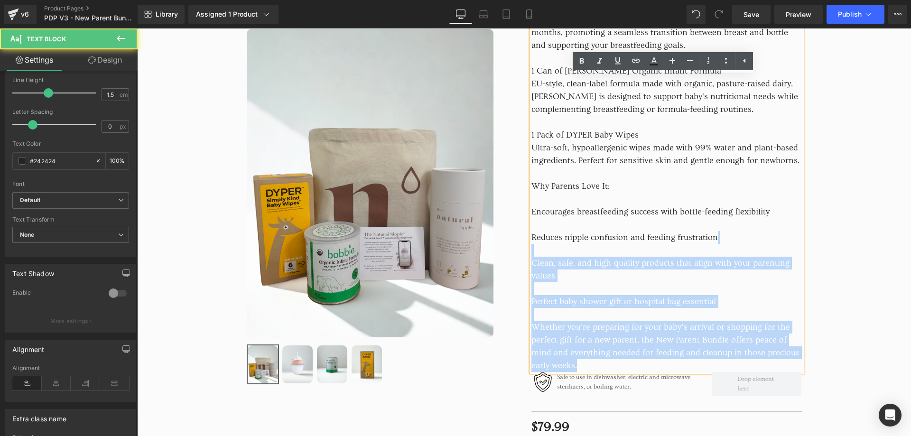
drag, startPoint x: 715, startPoint y: 308, endPoint x: 716, endPoint y: 316, distance: 8.2
click at [714, 308] on p "Welcome your little one with confidence using our New Parent Bundle, a thoughtf…" at bounding box center [666, 84] width 270 height 474
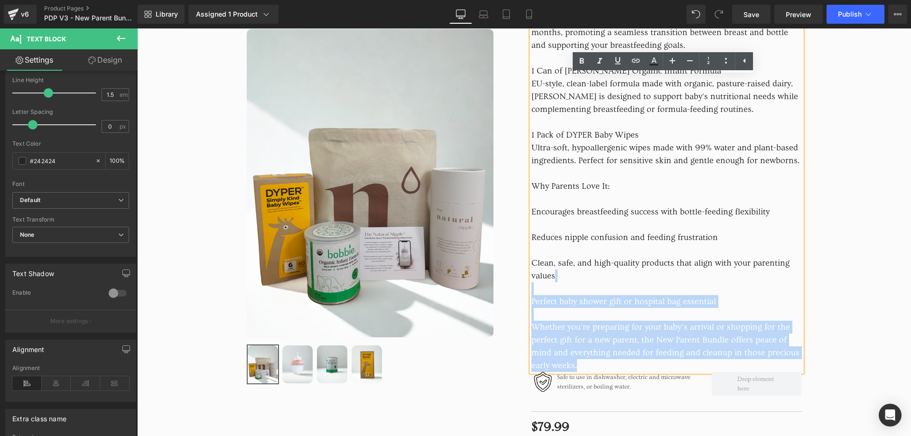
click at [702, 306] on span "Perfect baby shower gift or hospital bag essential" at bounding box center [623, 301] width 185 height 10
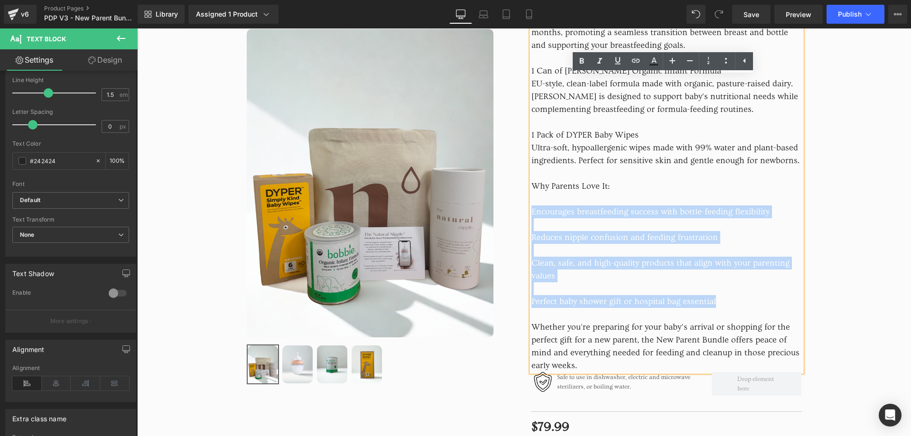
drag, startPoint x: 714, startPoint y: 318, endPoint x: 530, endPoint y: 228, distance: 205.2
click at [531, 228] on p "Welcome your little one with confidence using our New Parent Bundle, a thoughtf…" at bounding box center [666, 84] width 270 height 474
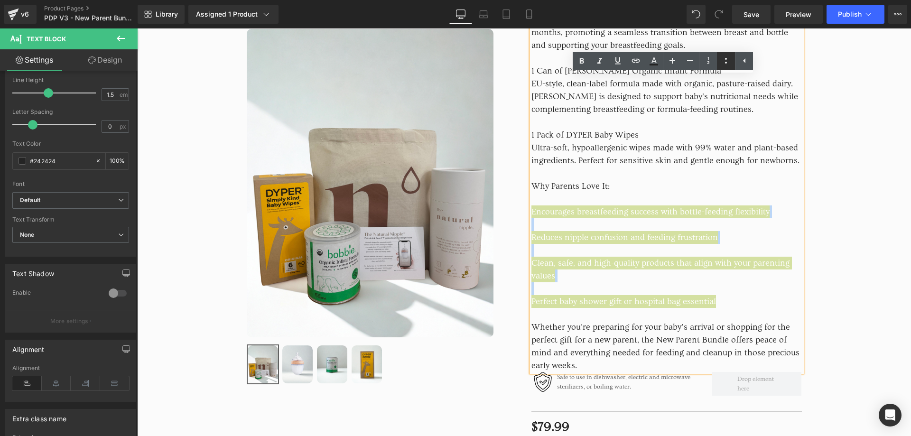
click at [722, 60] on icon at bounding box center [725, 60] width 11 height 11
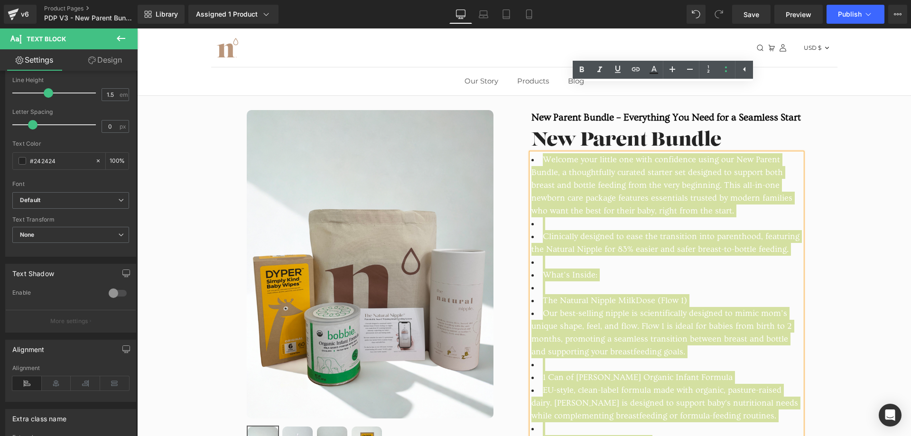
scroll to position [0, 0]
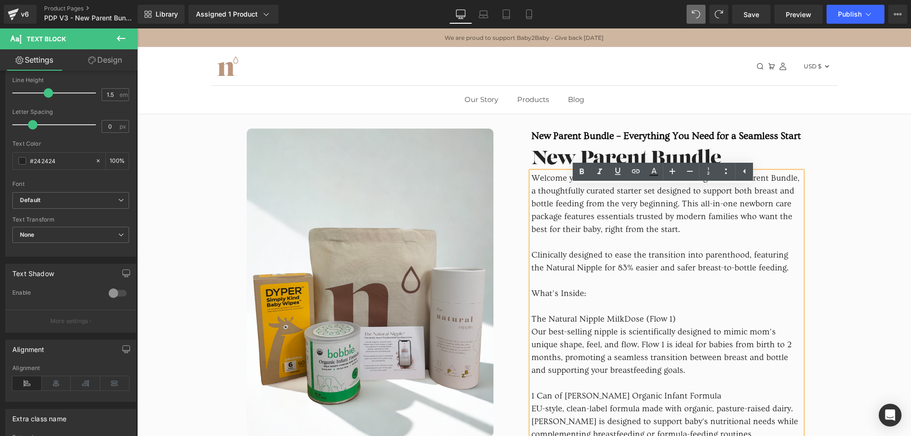
click at [606, 293] on p "Welcome your little one with confidence using our New Parent Bundle, a thoughtf…" at bounding box center [666, 409] width 270 height 474
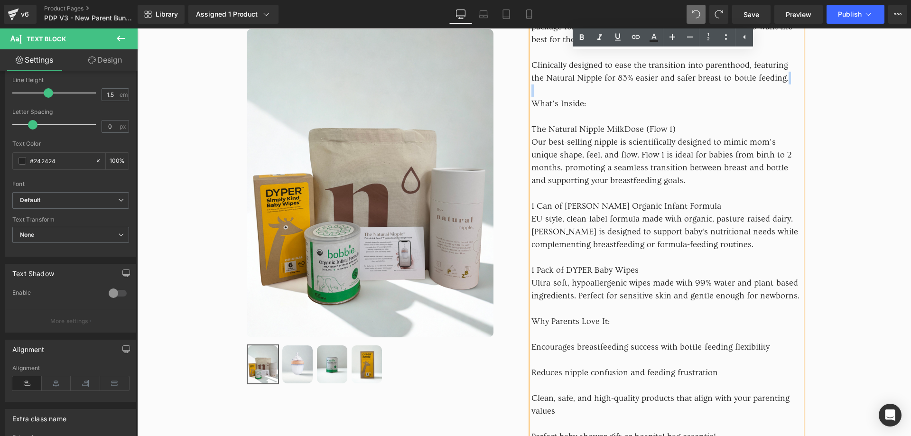
scroll to position [237, 0]
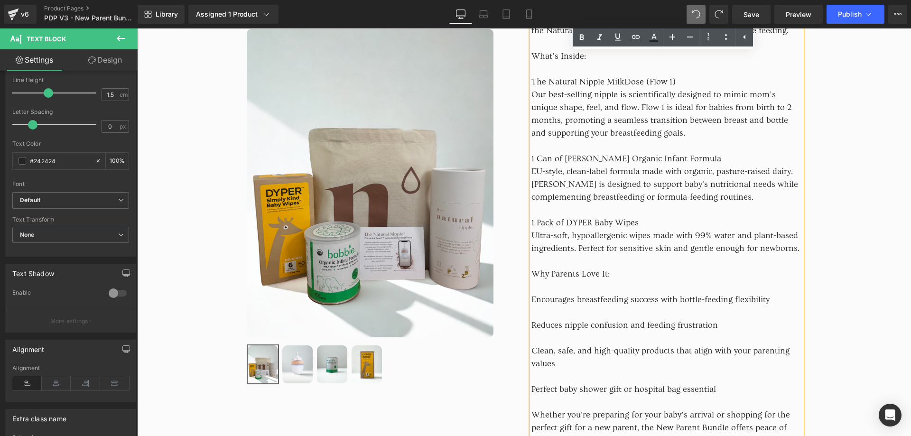
click at [531, 305] on span "Encourages breastfeeding success with bottle-feeding flexibility" at bounding box center [650, 300] width 238 height 10
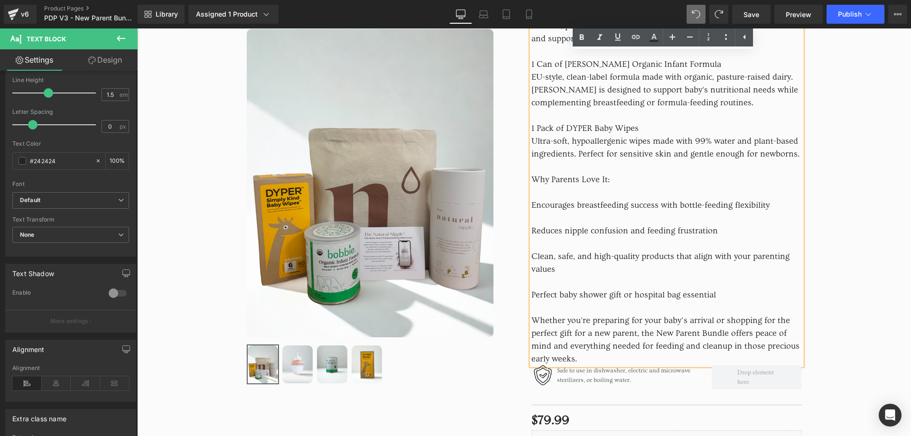
scroll to position [332, 0]
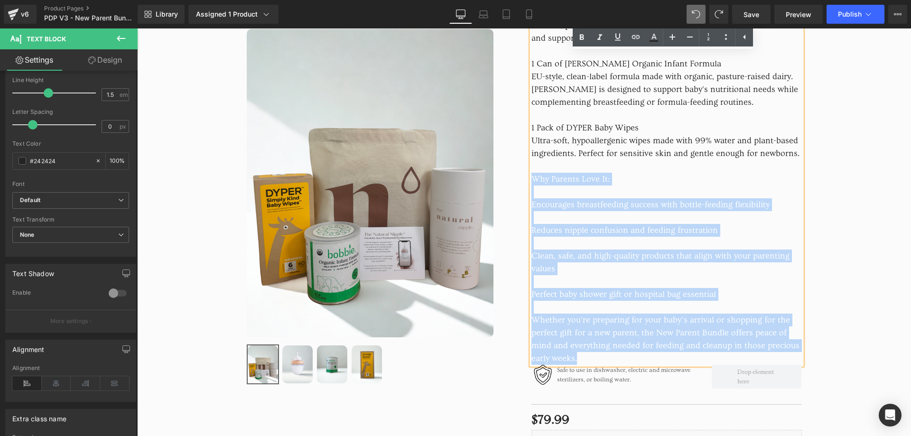
drag, startPoint x: 528, startPoint y: 190, endPoint x: 648, endPoint y: 373, distance: 218.5
click at [648, 365] on div "Welcome your little one with confidence using our New Parent Bundle, a thoughtf…" at bounding box center [666, 102] width 270 height 525
copy div "Why Parents Love It: Encourages breastfeeding success with bottle-feeding flexi…"
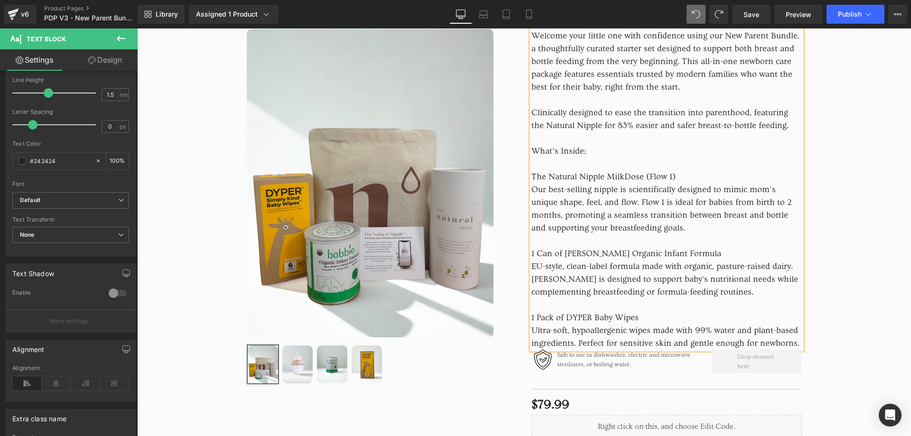
scroll to position [0, 0]
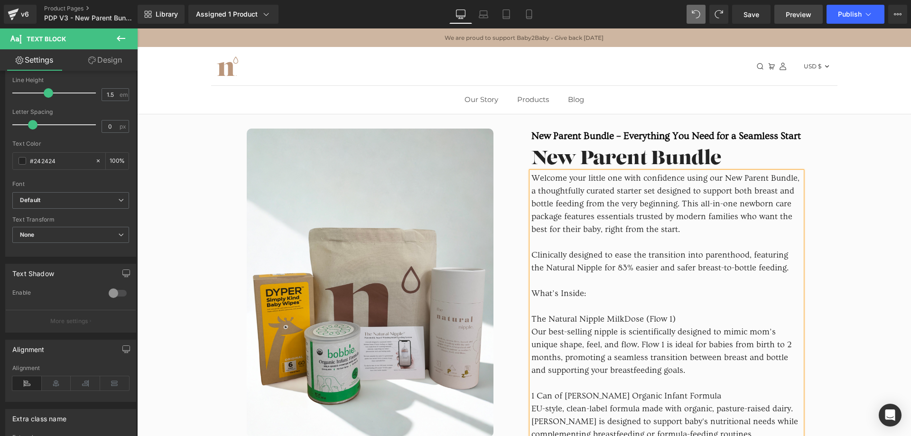
click at [794, 12] on span "Preview" at bounding box center [799, 14] width 26 height 10
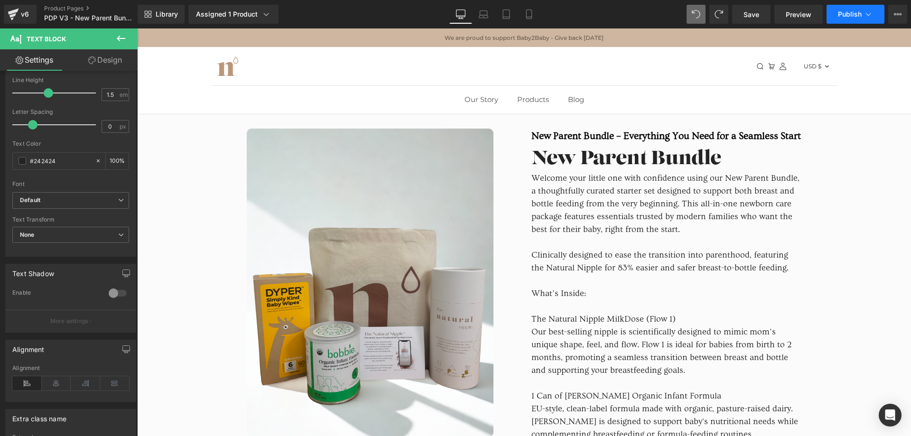
click at [850, 10] on span "Publish" at bounding box center [850, 14] width 24 height 8
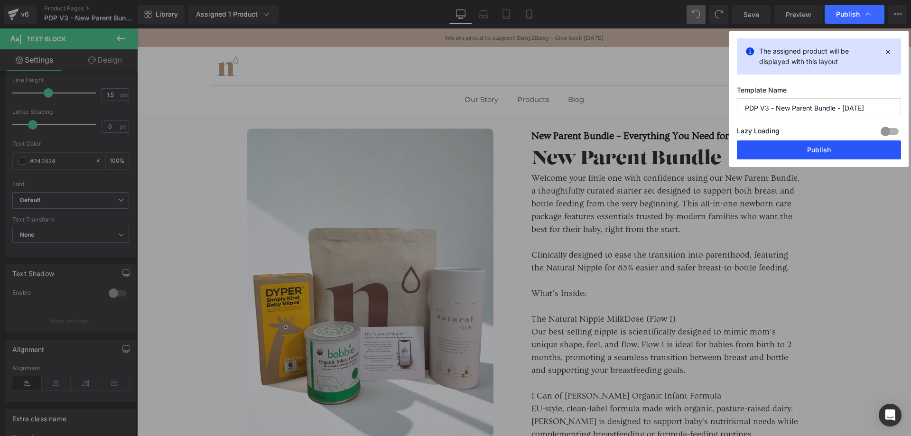
click at [796, 152] on button "Publish" at bounding box center [819, 149] width 164 height 19
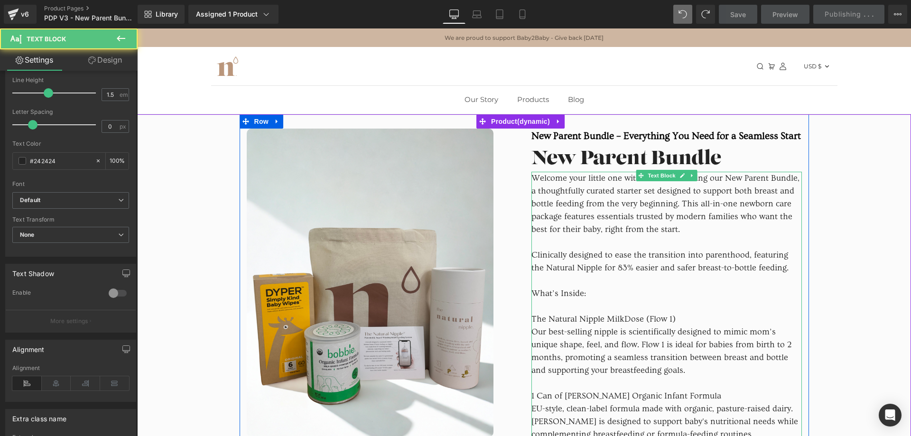
click at [709, 218] on span "Welcome your little one with confidence using our New Parent Bundle, a thoughtf…" at bounding box center [665, 203] width 268 height 61
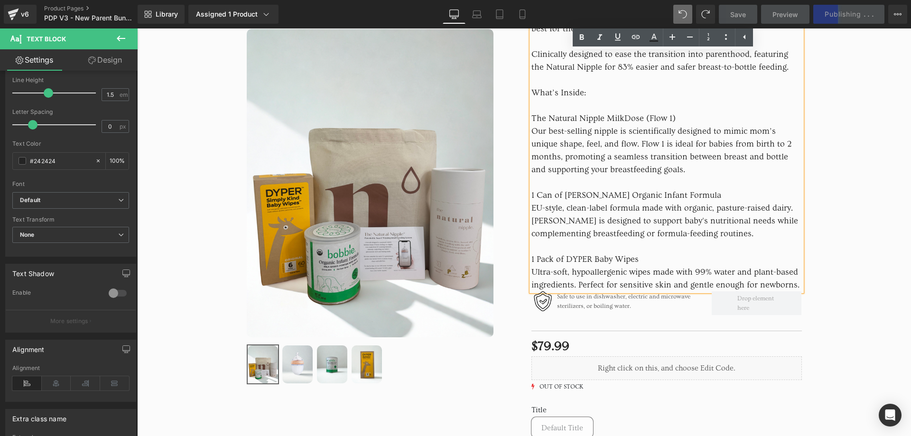
scroll to position [237, 0]
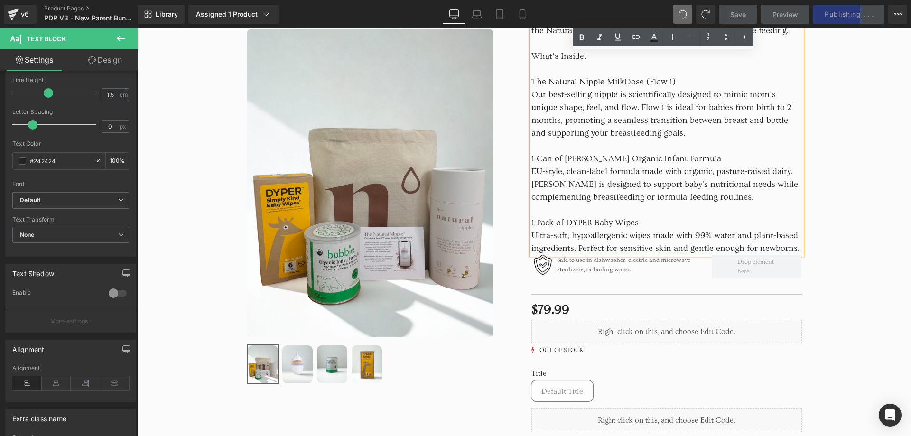
click at [838, 211] on div "Sale Off (P) Image" at bounding box center [524, 233] width 774 height 712
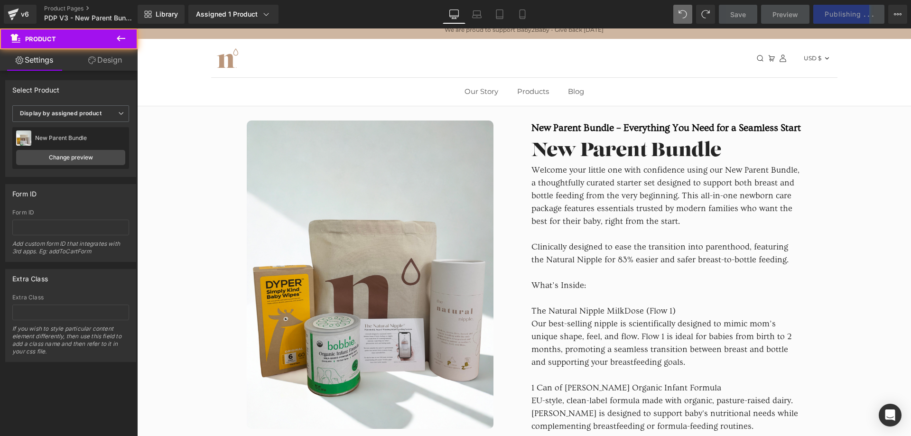
scroll to position [0, 0]
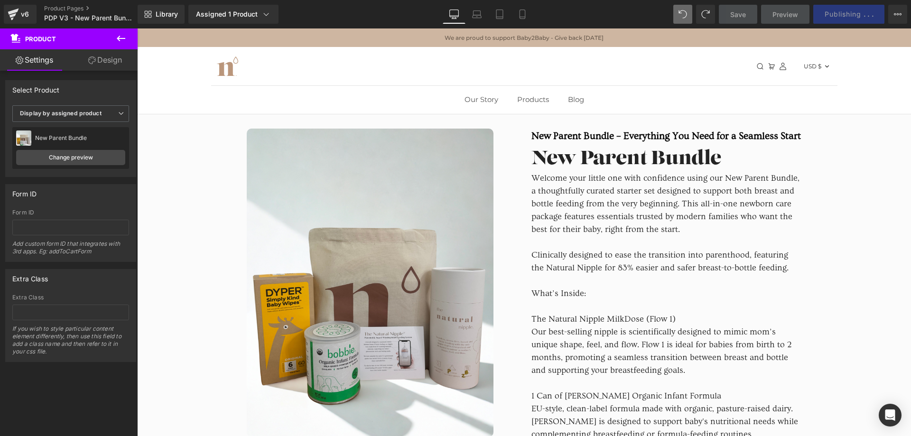
click at [80, 33] on span "Product" at bounding box center [56, 38] width 95 height 21
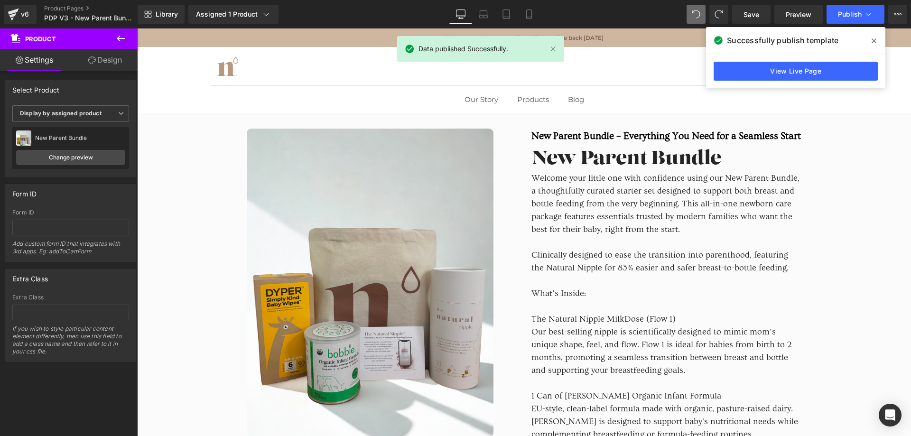
click at [122, 35] on icon at bounding box center [120, 38] width 11 height 11
click at [0, 0] on link "Global Style" at bounding box center [0, 0] width 0 height 0
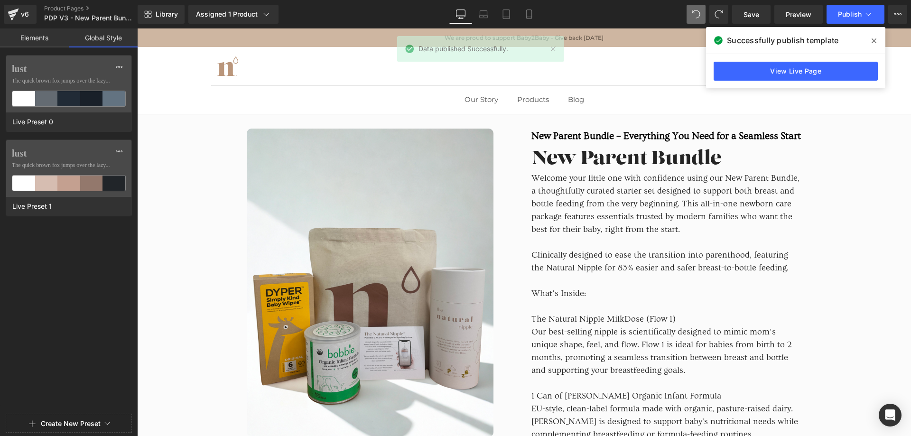
click at [45, 35] on link "Elements" at bounding box center [34, 37] width 69 height 19
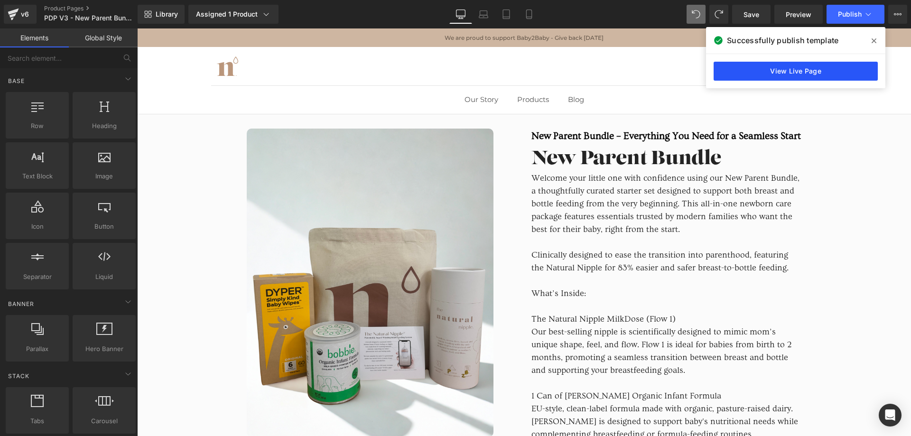
click at [765, 69] on link "View Live Page" at bounding box center [795, 71] width 164 height 19
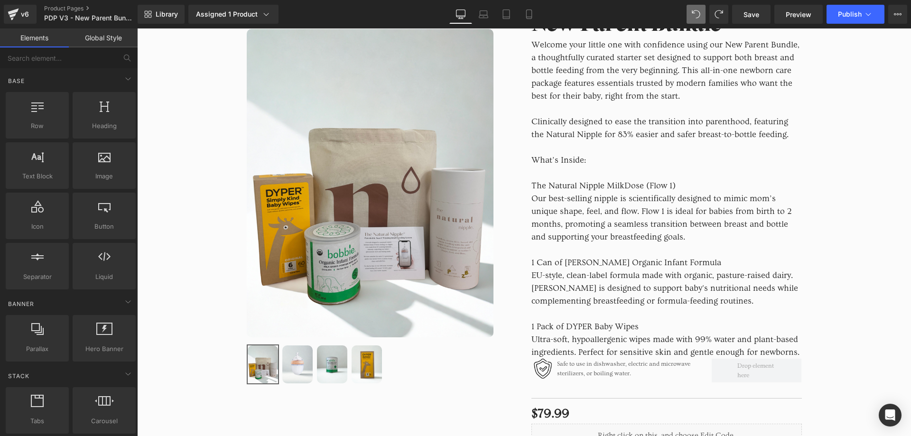
scroll to position [285, 0]
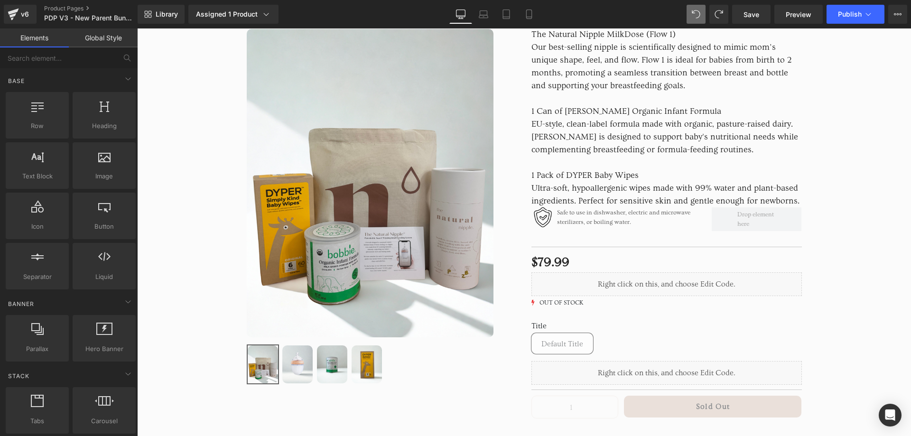
click at [663, 206] on span "Ultra-soft, hypoallergenic wipes made with 99% water and plant-based ingredient…" at bounding box center [665, 194] width 268 height 23
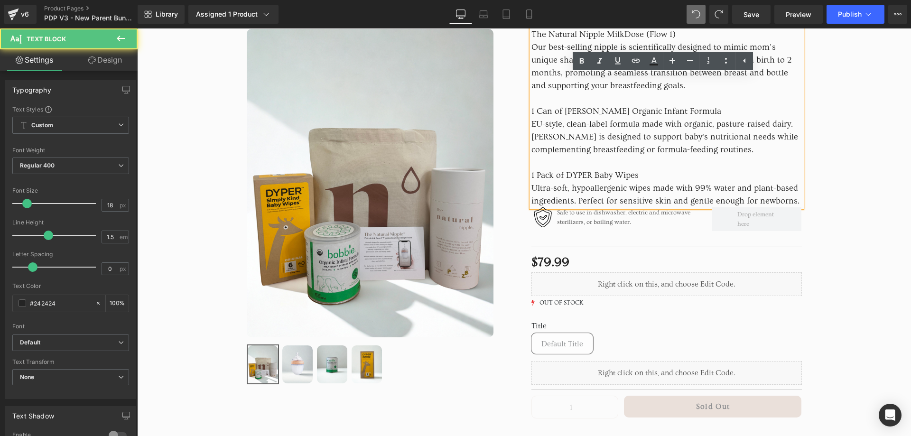
click at [793, 207] on p "Welcome your little one with confidence using our New Parent Bundle, a thoughtf…" at bounding box center [666, 47] width 270 height 320
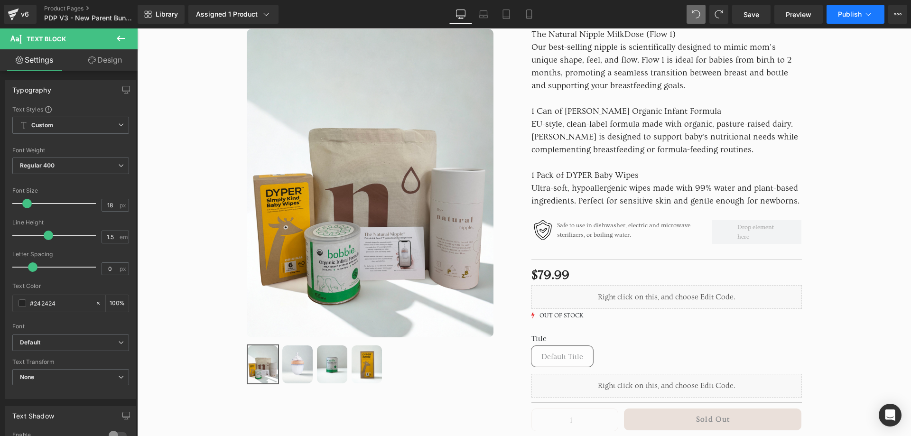
click at [843, 15] on span "Publish" at bounding box center [850, 14] width 24 height 8
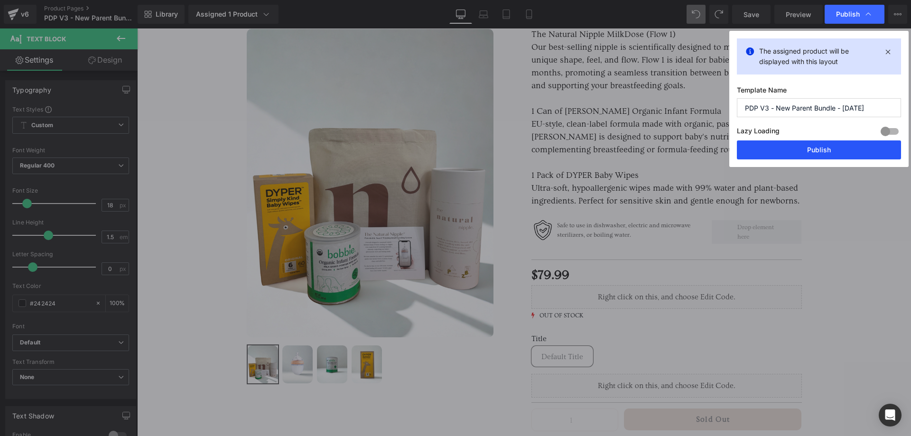
click at [802, 150] on button "Publish" at bounding box center [819, 149] width 164 height 19
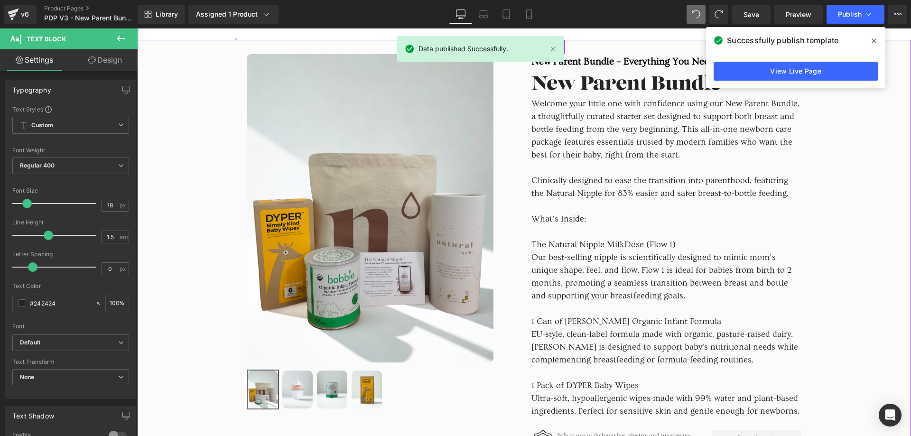
scroll to position [0, 0]
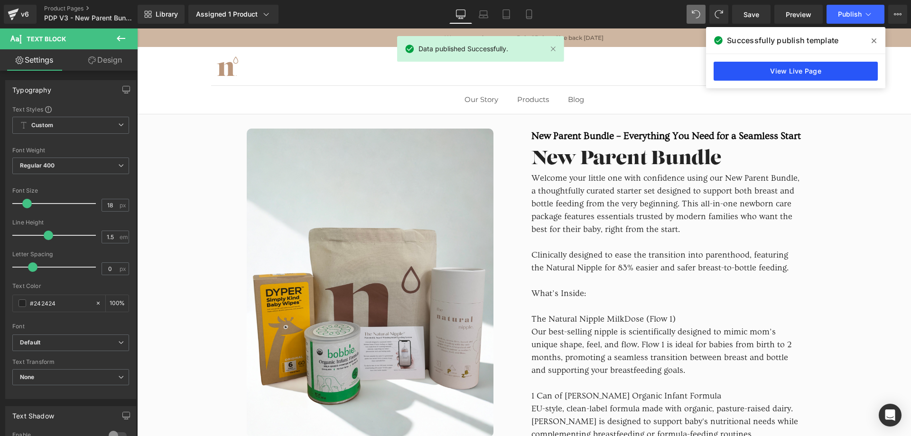
click at [841, 72] on link "View Live Page" at bounding box center [795, 71] width 164 height 19
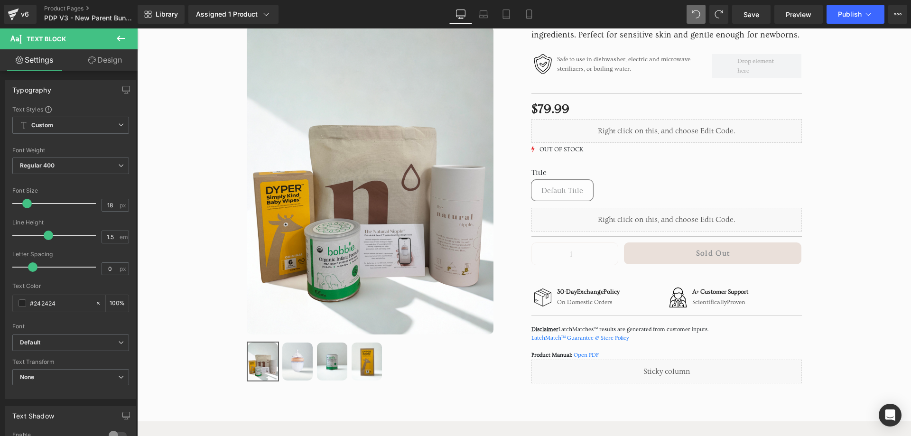
scroll to position [474, 0]
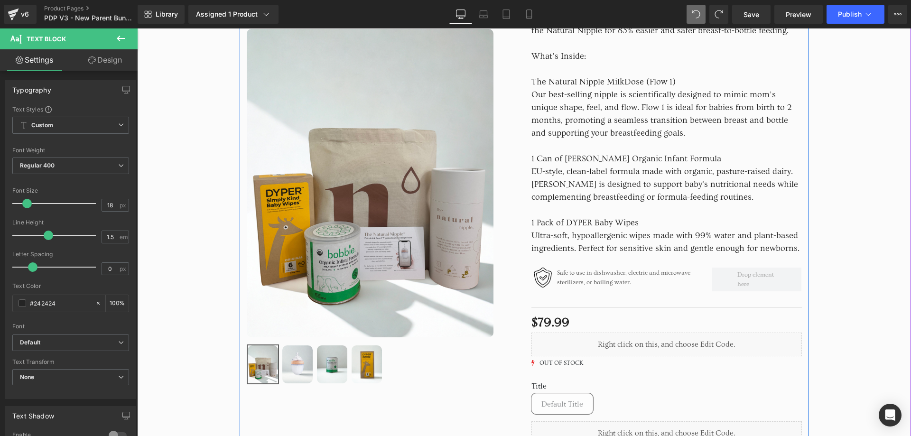
click at [646, 160] on p "Welcome your little one with confidence using our New Parent Bundle, a thoughtf…" at bounding box center [666, 95] width 270 height 320
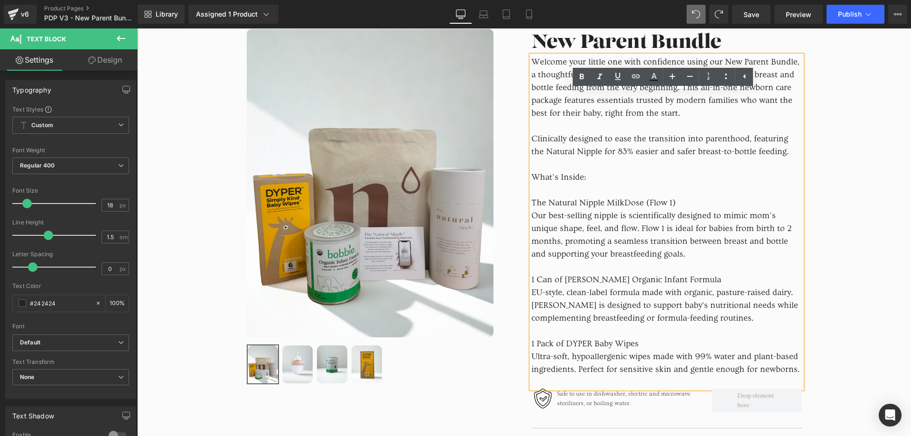
scroll to position [95, 0]
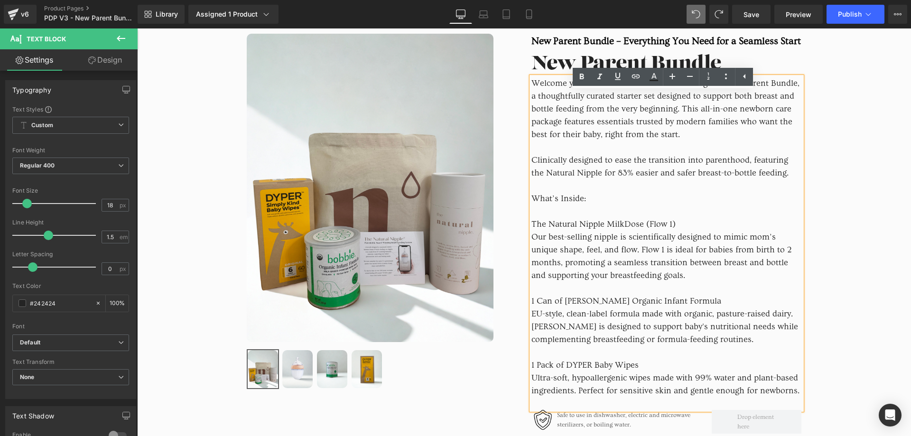
click at [546, 104] on p "Welcome your little one with confidence using our New Parent Bundle, a thoughtf…" at bounding box center [666, 237] width 270 height 320
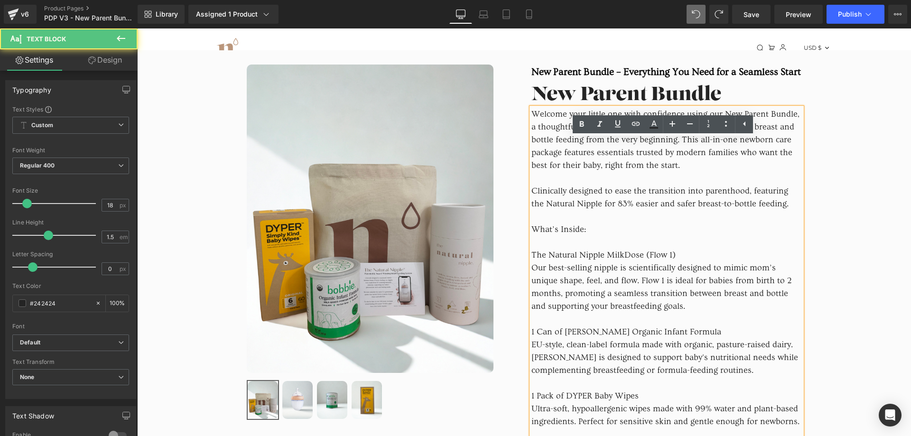
scroll to position [47, 0]
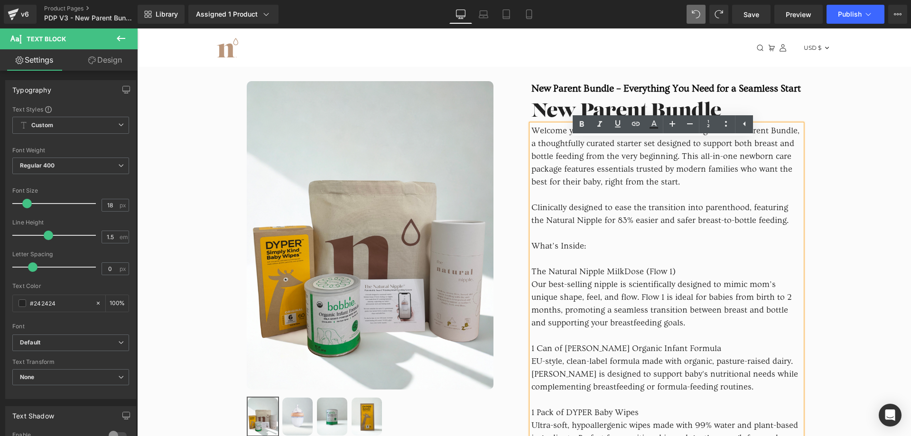
click at [822, 158] on div "Sale Off (P) Image" at bounding box center [524, 429] width 774 height 725
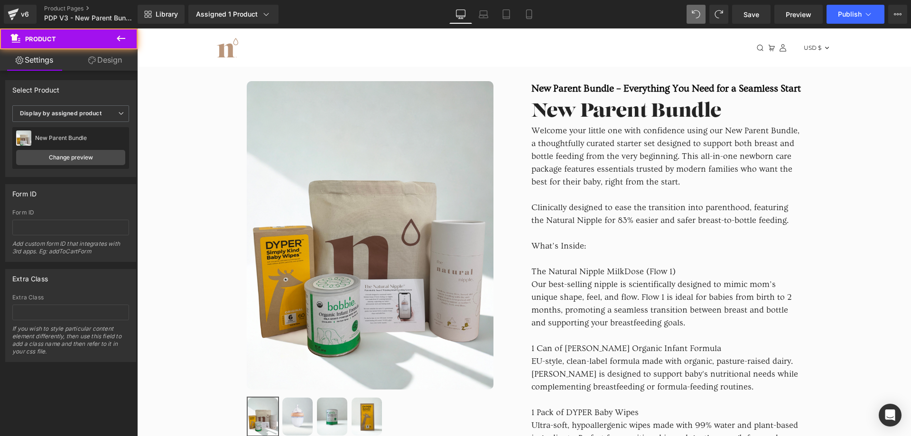
click at [738, 167] on span "Welcome your little one with confidence using our New Parent Bundle, a thoughtf…" at bounding box center [665, 156] width 268 height 61
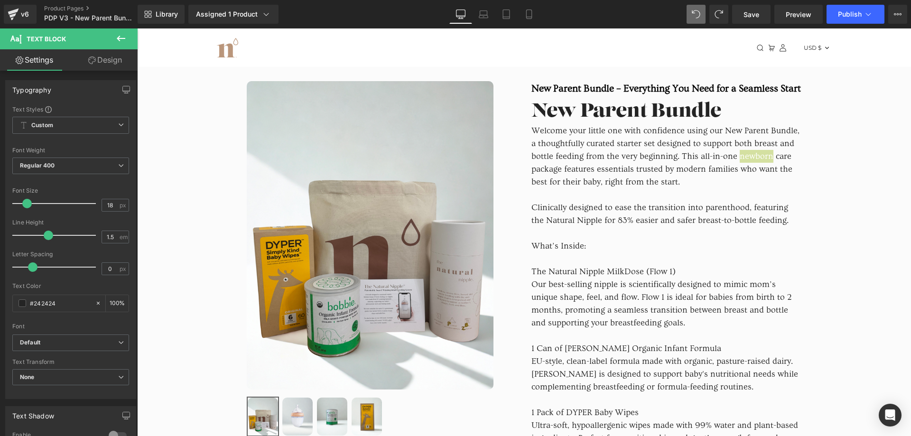
click at [125, 37] on icon at bounding box center [120, 38] width 11 height 11
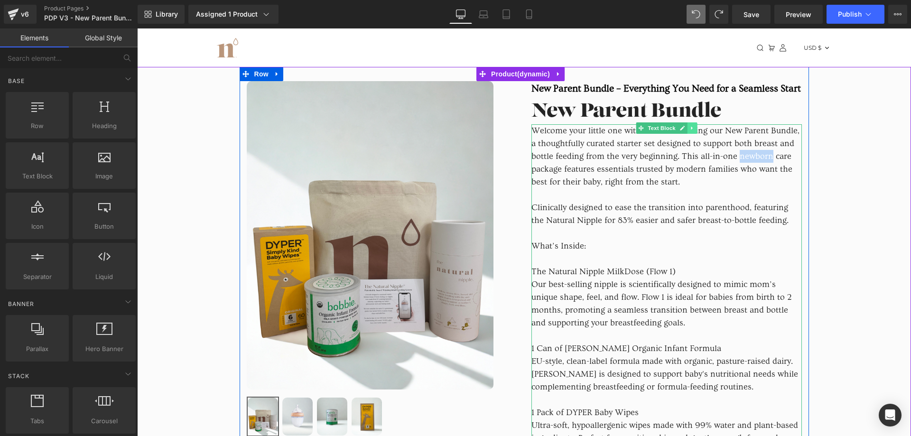
click at [690, 131] on icon at bounding box center [691, 128] width 5 height 6
click at [684, 130] on icon at bounding box center [686, 127] width 5 height 5
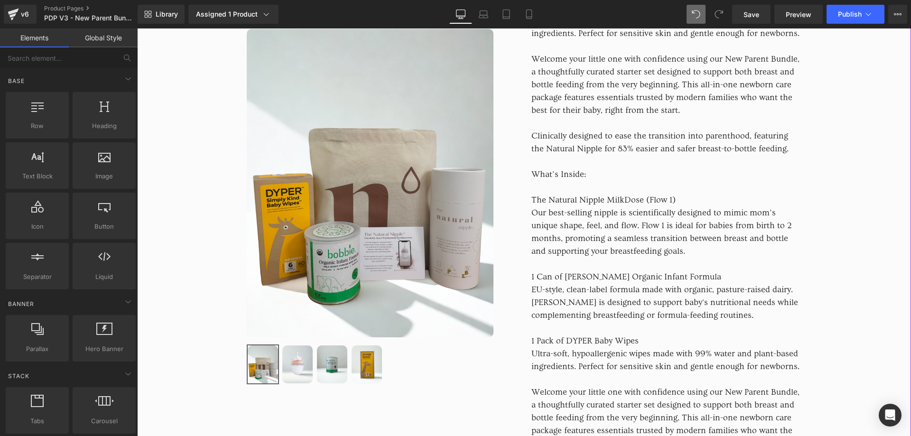
scroll to position [453, 0]
click at [644, 238] on span "Our best-selling nipple is scientifically designed to mimic mom’s unique shape,…" at bounding box center [661, 230] width 260 height 48
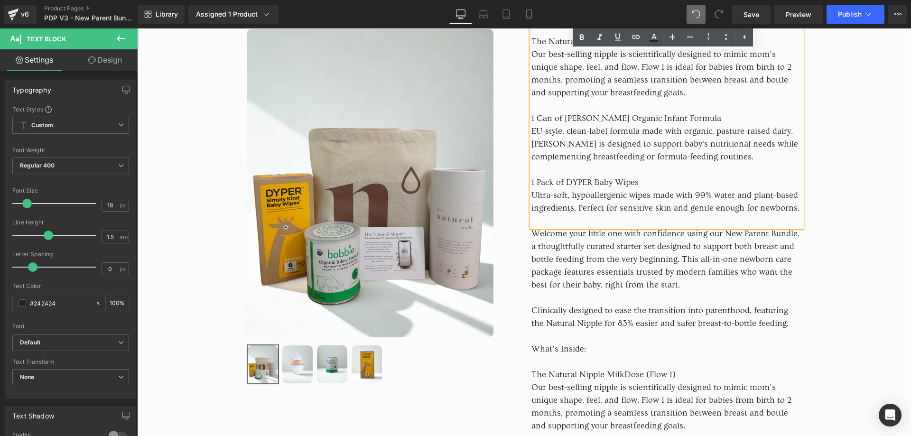
scroll to position [643, 0]
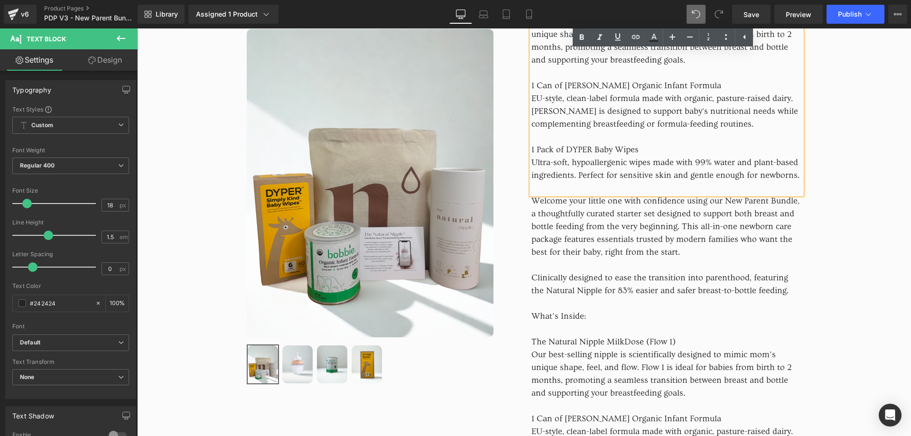
click at [649, 247] on p "Welcome your little one with confidence using our New Parent Bundle, a thoughtf…" at bounding box center [666, 354] width 270 height 320
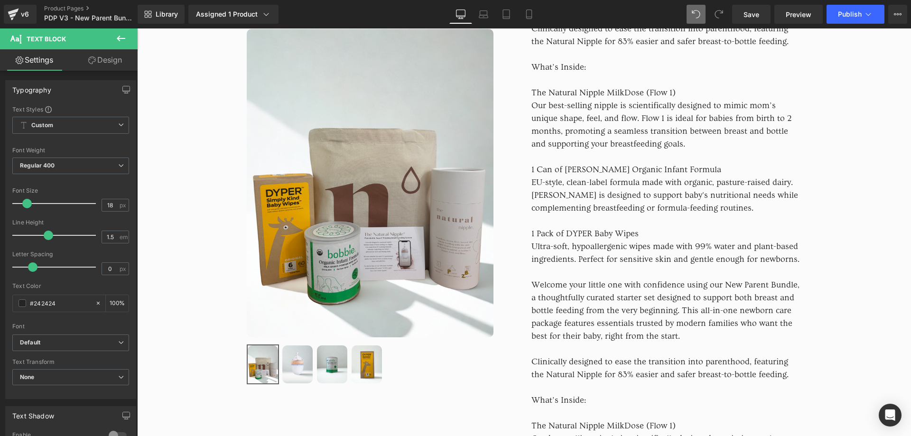
scroll to position [264, 0]
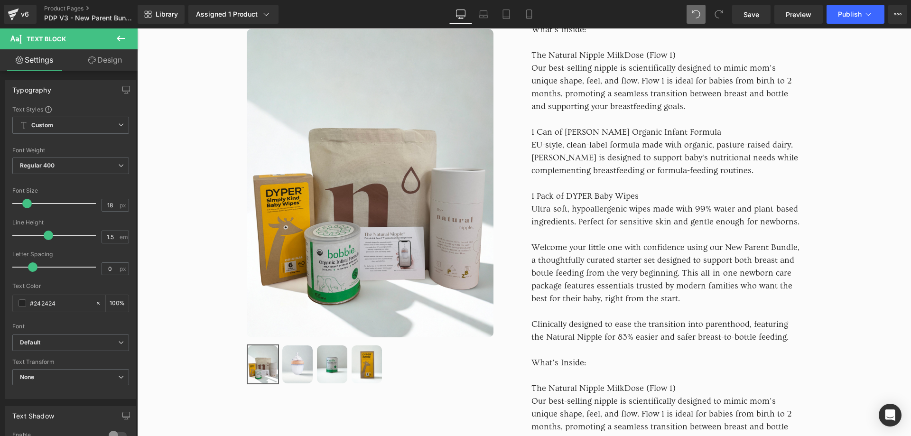
click at [633, 277] on span "Welcome your little one with confidence using our New Parent Bundle, a thoughtf…" at bounding box center [665, 272] width 268 height 61
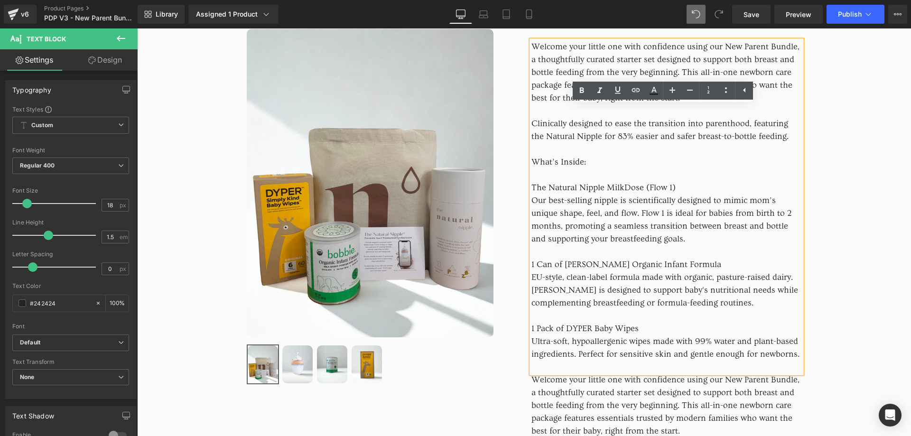
scroll to position [406, 0]
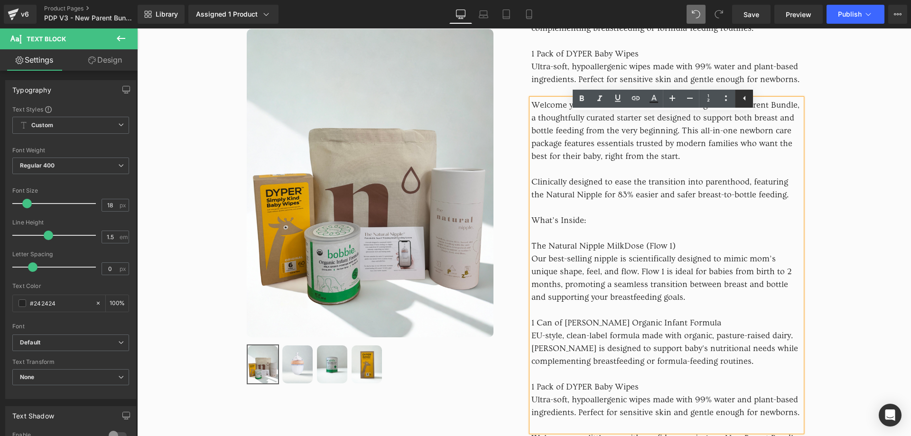
click at [743, 102] on icon at bounding box center [744, 98] width 11 height 11
click at [845, 186] on div "Sale Off (P) Image" at bounding box center [524, 403] width 774 height 1391
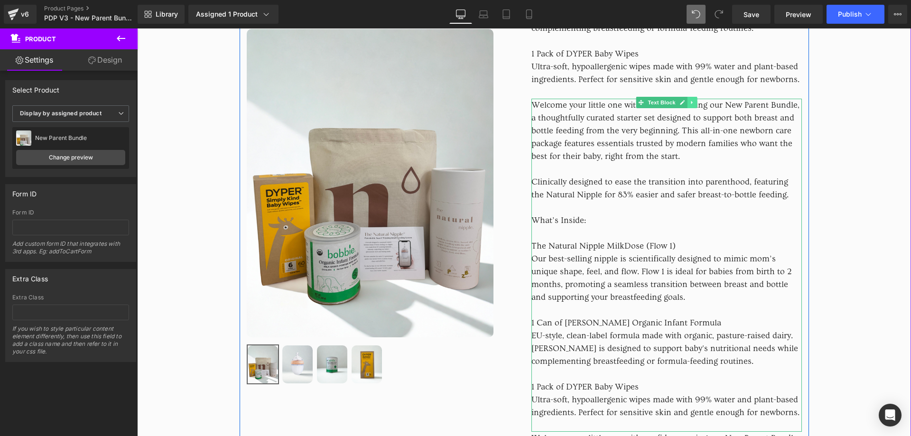
click at [689, 105] on icon at bounding box center [691, 103] width 5 height 6
click at [694, 105] on icon at bounding box center [696, 102] width 5 height 5
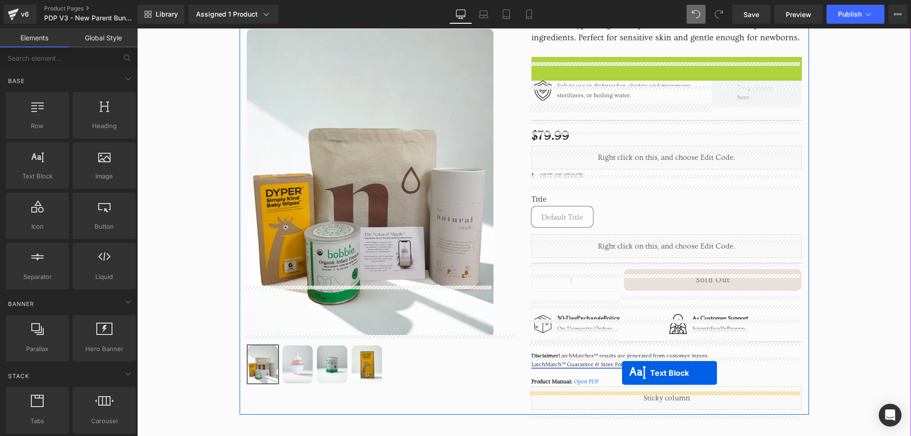
scroll to position [457, 0]
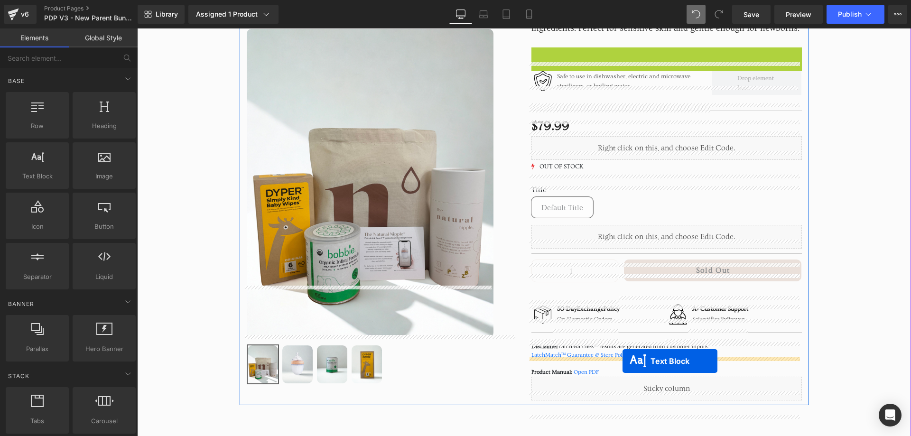
drag, startPoint x: 638, startPoint y: 119, endPoint x: 622, endPoint y: 361, distance: 242.9
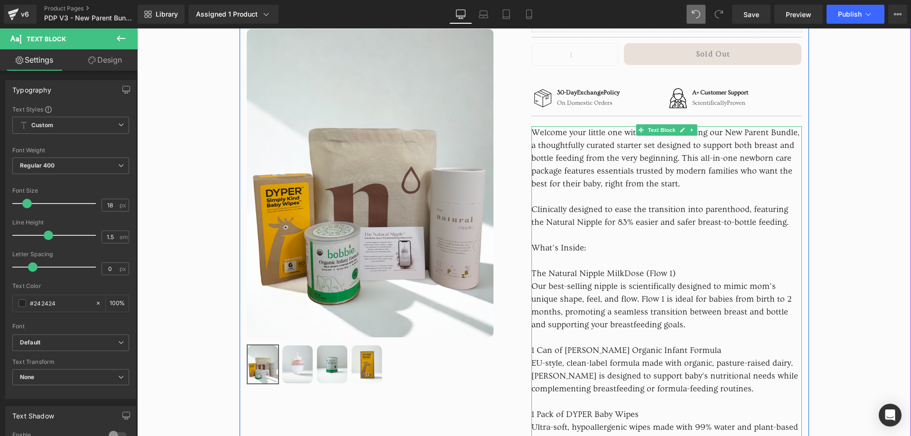
scroll to position [647, 0]
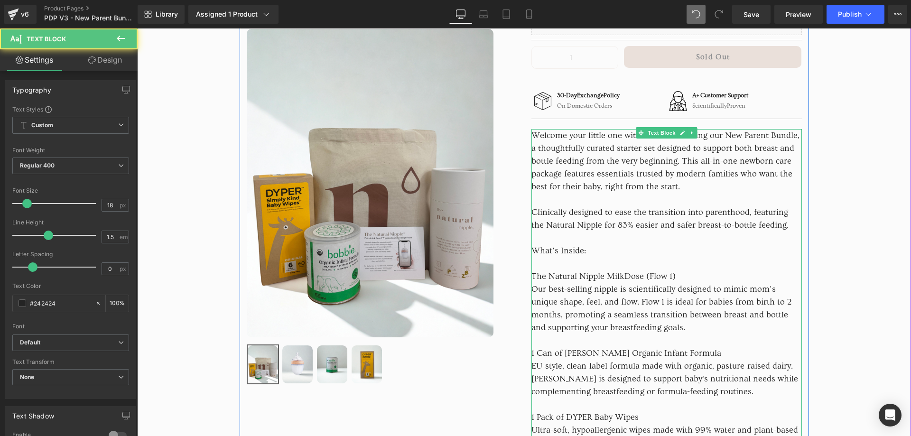
click at [531, 256] on span "What’s Inside:" at bounding box center [558, 251] width 55 height 10
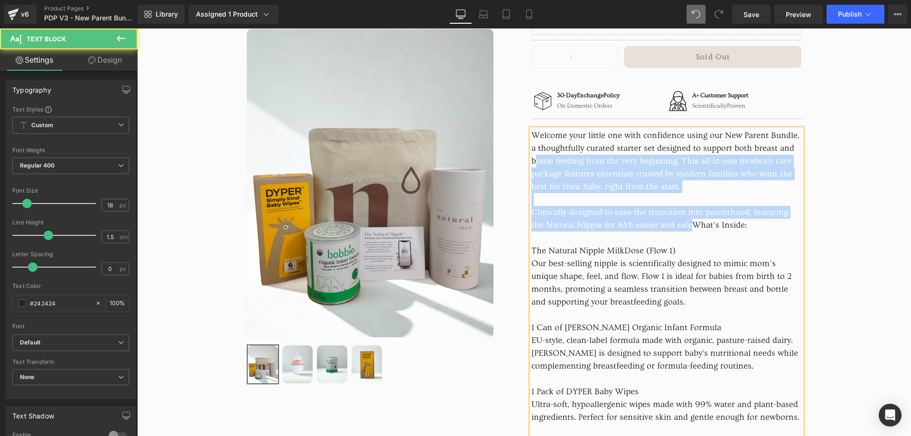
drag, startPoint x: 672, startPoint y: 239, endPoint x: 509, endPoint y: 148, distance: 186.8
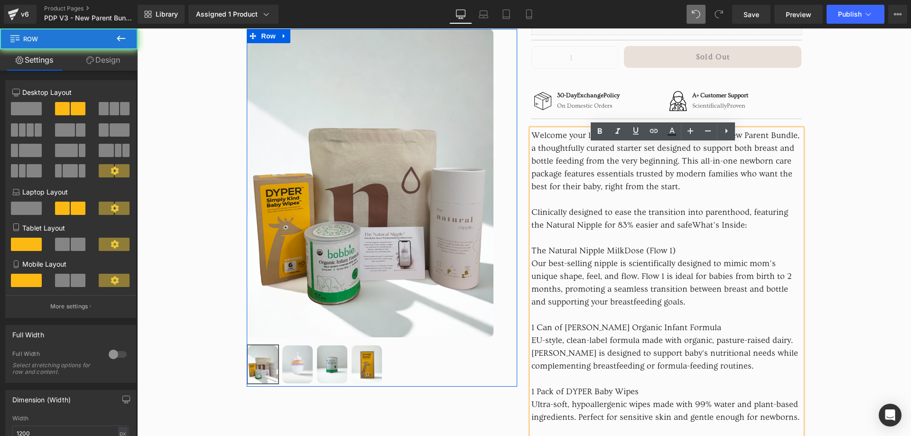
drag, startPoint x: 509, startPoint y: 148, endPoint x: 533, endPoint y: 154, distance: 24.7
click at [508, 141] on div "Sale Off (P) Image Row" at bounding box center [382, 207] width 285 height 358
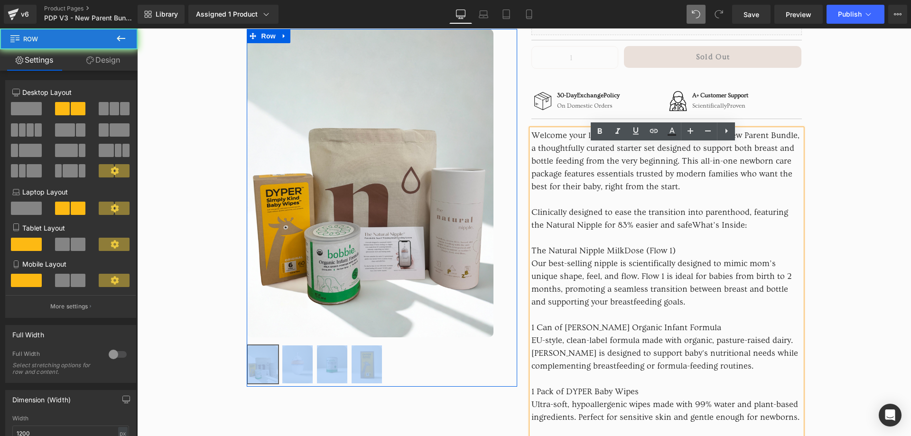
click at [508, 139] on div "50px" at bounding box center [505, 207] width 24 height 358
click at [509, 139] on div "50px" at bounding box center [505, 207] width 24 height 358
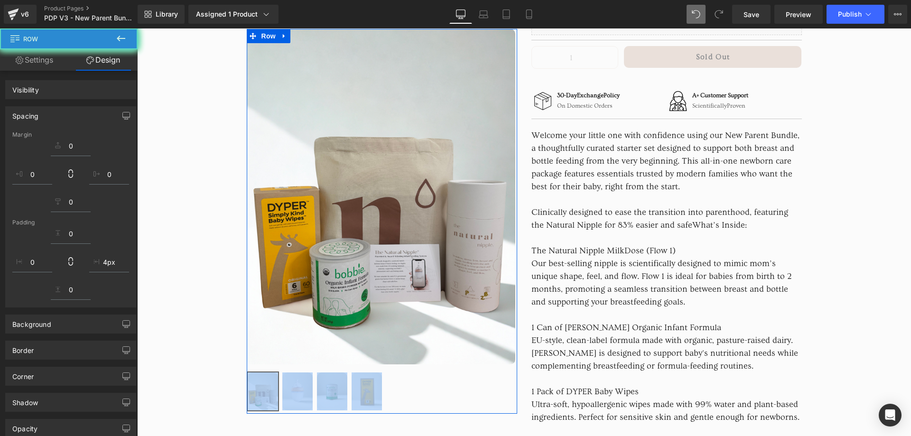
click at [587, 178] on span "Welcome your little one with confidence using our New Parent Bundle, a thoughtf…" at bounding box center [665, 160] width 268 height 61
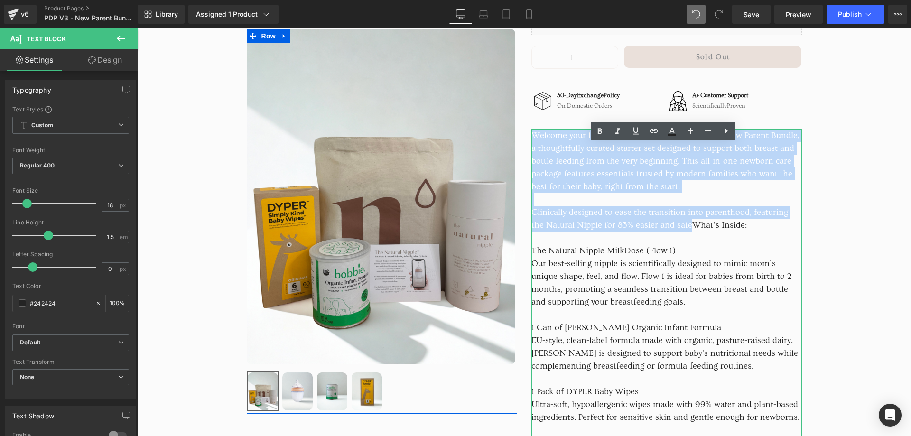
drag, startPoint x: 530, startPoint y: 151, endPoint x: 673, endPoint y: 238, distance: 167.4
click at [674, 238] on p "Welcome your little one with confidence using our New Parent Bundle, a thoughtf…" at bounding box center [666, 276] width 270 height 295
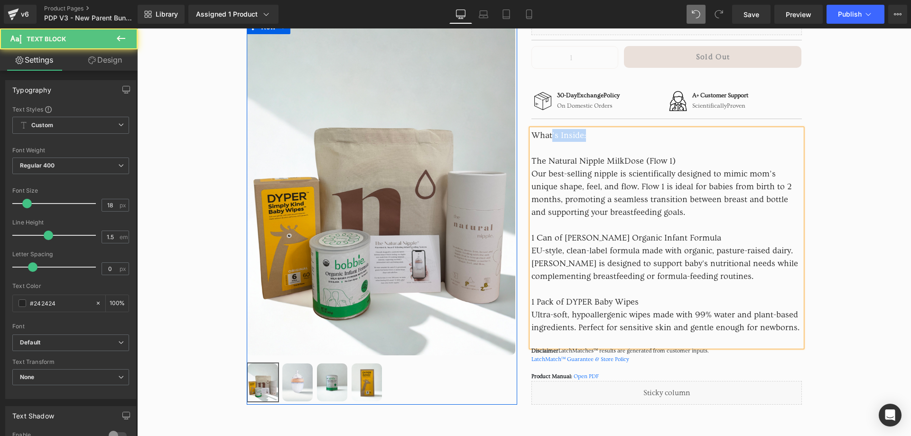
drag, startPoint x: 574, startPoint y: 150, endPoint x: 536, endPoint y: 150, distance: 38.9
click at [539, 150] on p "What’s Inside: The Natural Nipple MilkDose (Flow 1) Our best-selling nipple is …" at bounding box center [666, 231] width 270 height 205
click at [536, 140] on span "What’s Inside:" at bounding box center [558, 135] width 55 height 10
click at [533, 140] on span "What’s Inside:" at bounding box center [558, 135] width 55 height 10
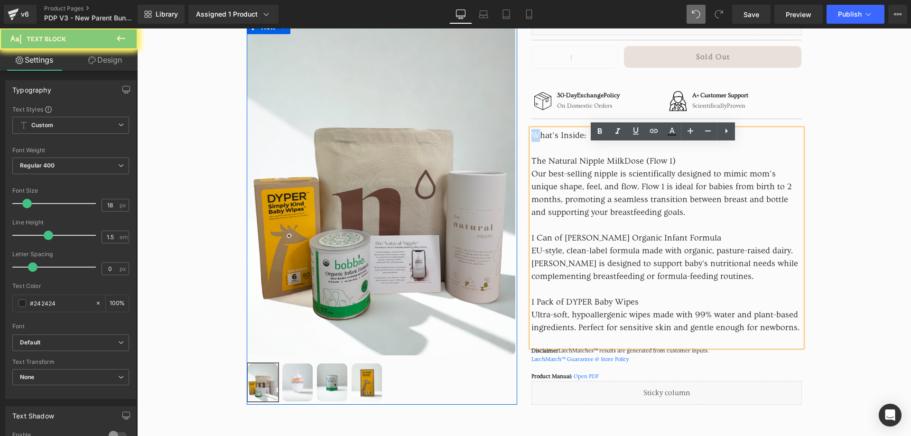
drag, startPoint x: 531, startPoint y: 149, endPoint x: 557, endPoint y: 172, distance: 34.3
click at [531, 140] on span "What’s Inside:" at bounding box center [558, 135] width 55 height 10
click at [570, 166] on span "The Natural Nipple MilkDose (Flow 1)" at bounding box center [603, 161] width 144 height 10
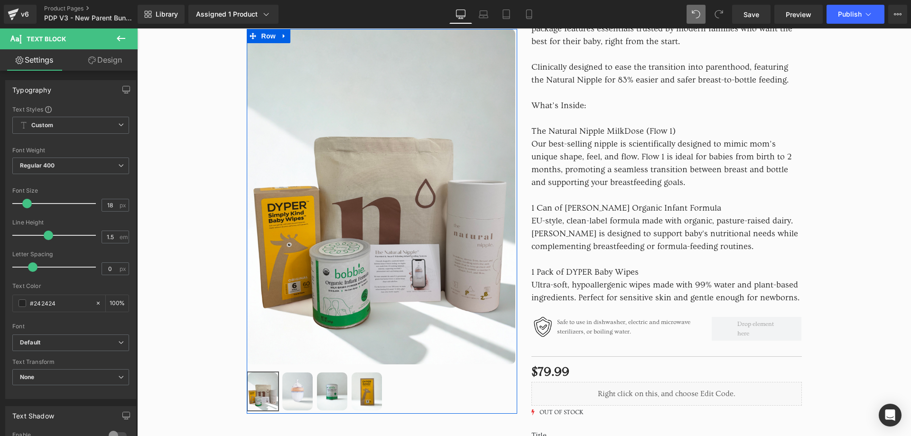
scroll to position [173, 0]
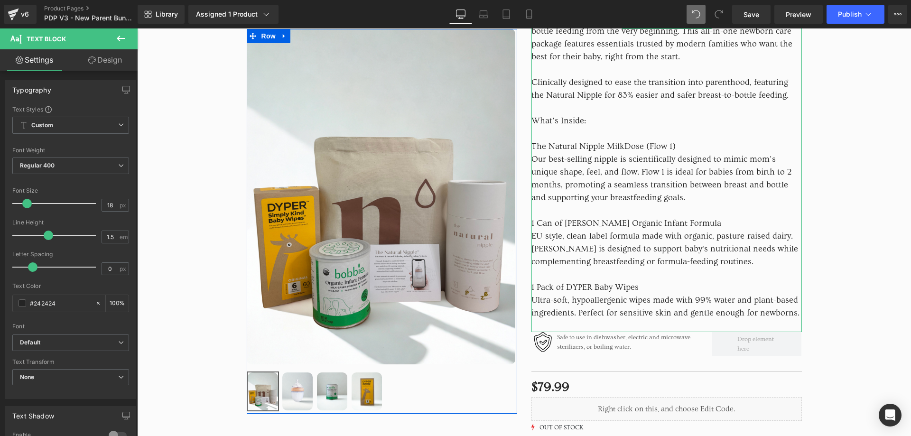
click at [531, 126] on span "What’s Inside:" at bounding box center [558, 121] width 55 height 10
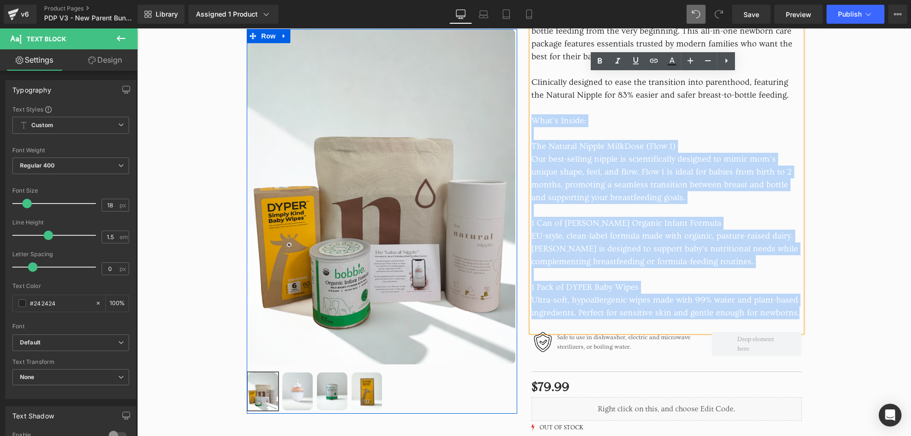
drag, startPoint x: 530, startPoint y: 135, endPoint x: 793, endPoint y: 333, distance: 328.3
click at [793, 319] on p "Welcome your little one with confidence using our New Parent Bundle, a thoughtf…" at bounding box center [666, 159] width 270 height 320
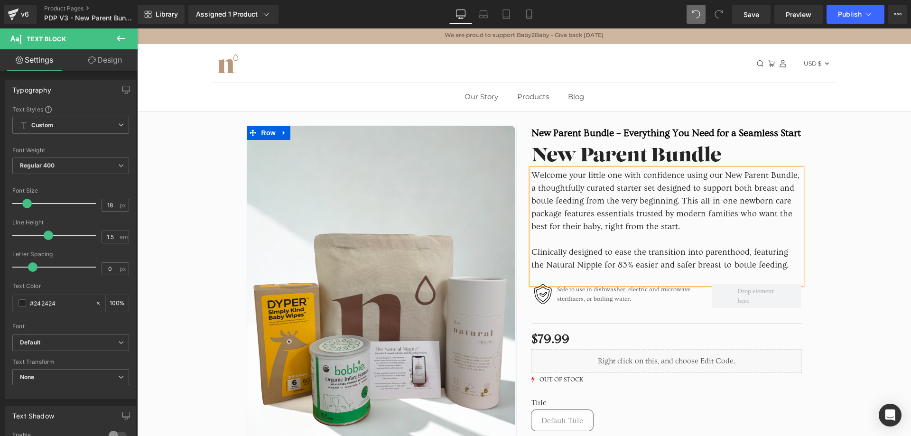
scroll to position [0, 0]
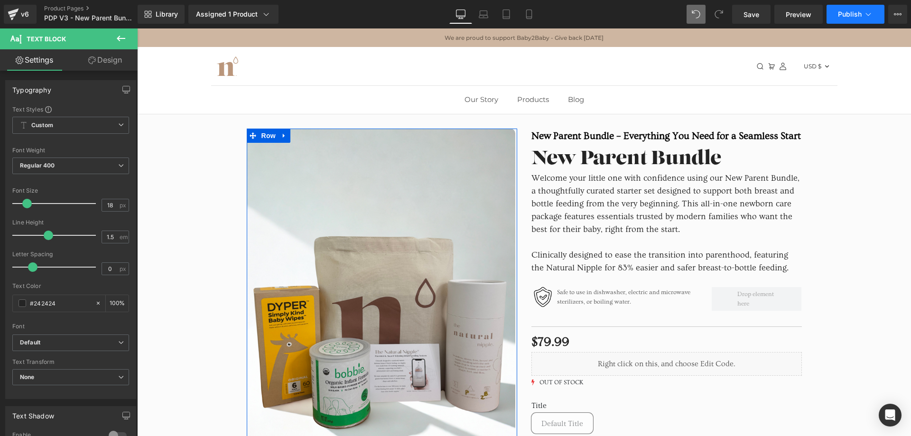
click at [846, 15] on span "Publish" at bounding box center [850, 14] width 24 height 8
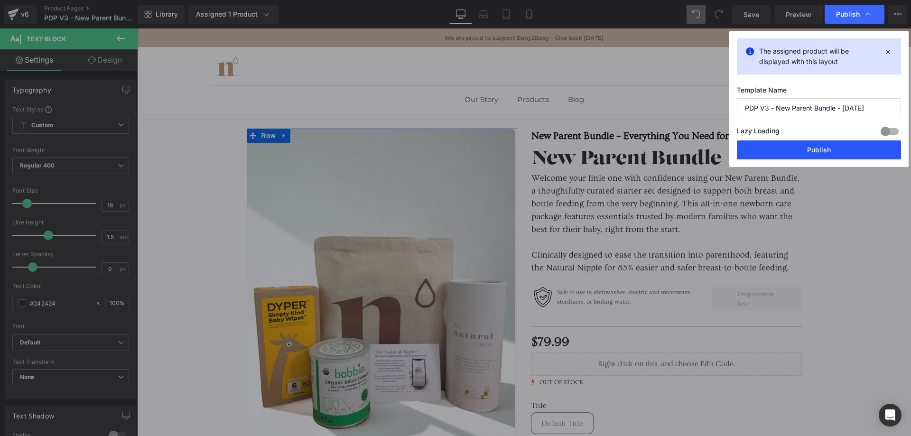
click at [811, 149] on button "Publish" at bounding box center [819, 149] width 164 height 19
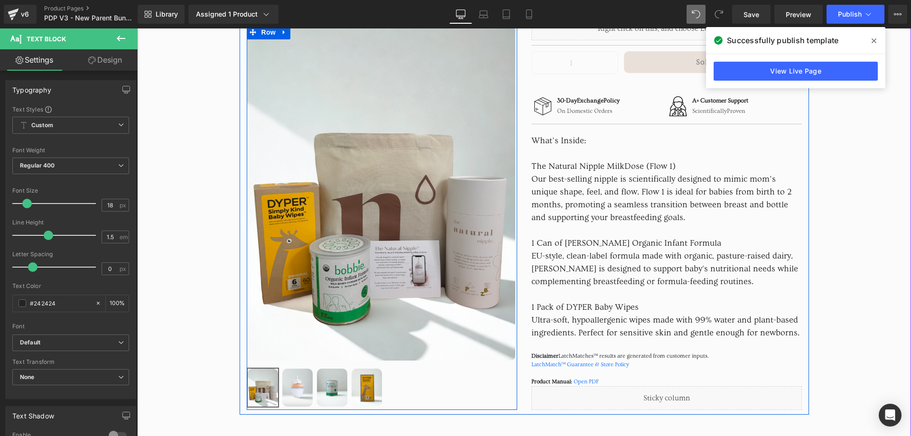
scroll to position [617, 0]
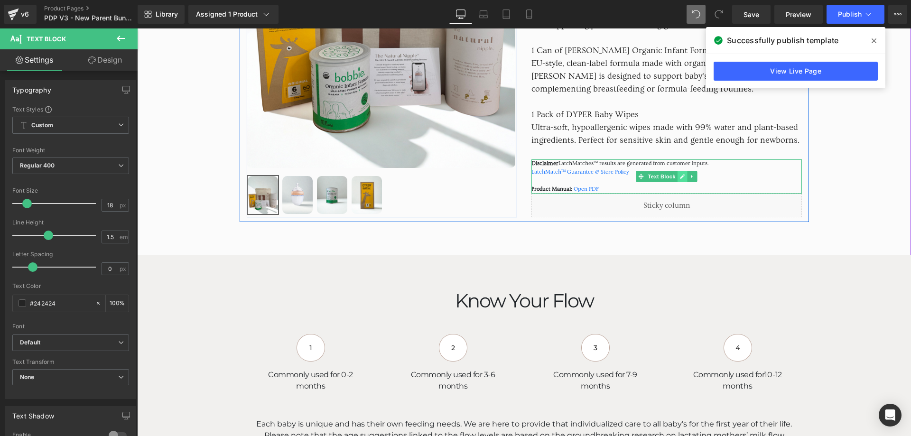
click at [680, 179] on icon at bounding box center [682, 176] width 5 height 5
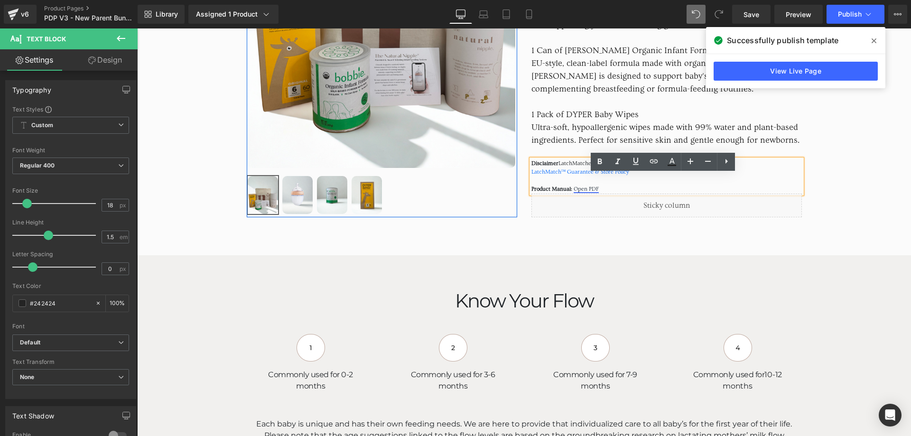
click at [574, 192] on link "Open PDF" at bounding box center [586, 189] width 25 height 6
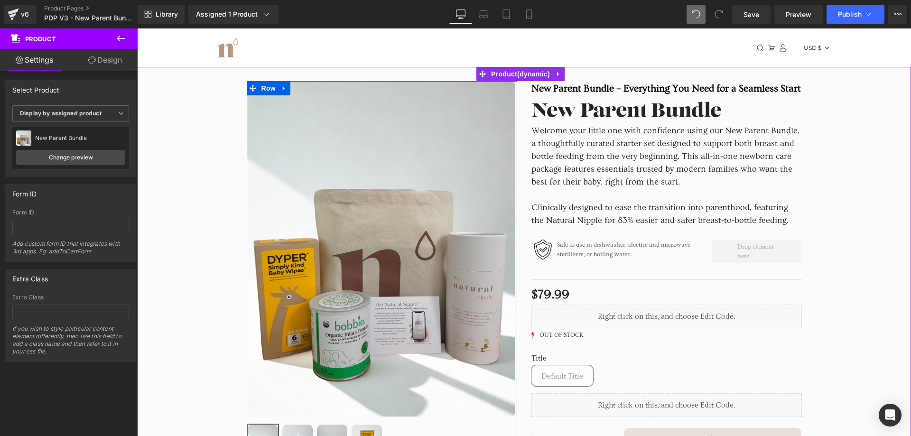
scroll to position [0, 0]
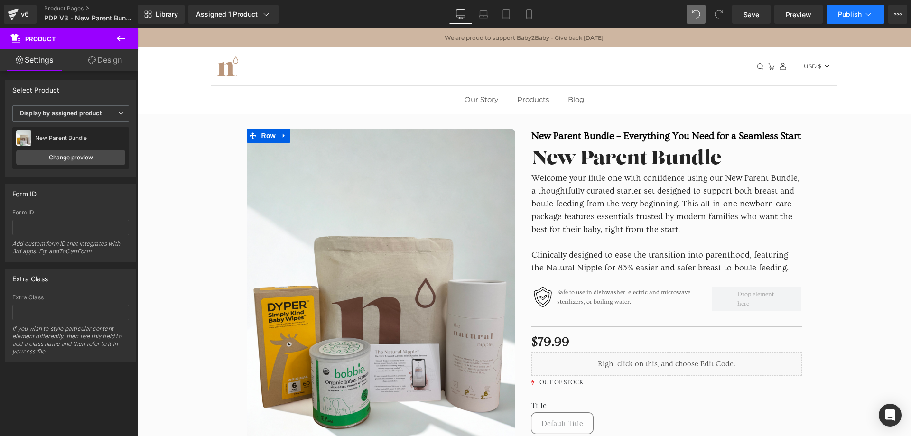
click at [860, 12] on span "Publish" at bounding box center [850, 14] width 24 height 8
click at [855, 16] on span "Publish" at bounding box center [850, 14] width 24 height 8
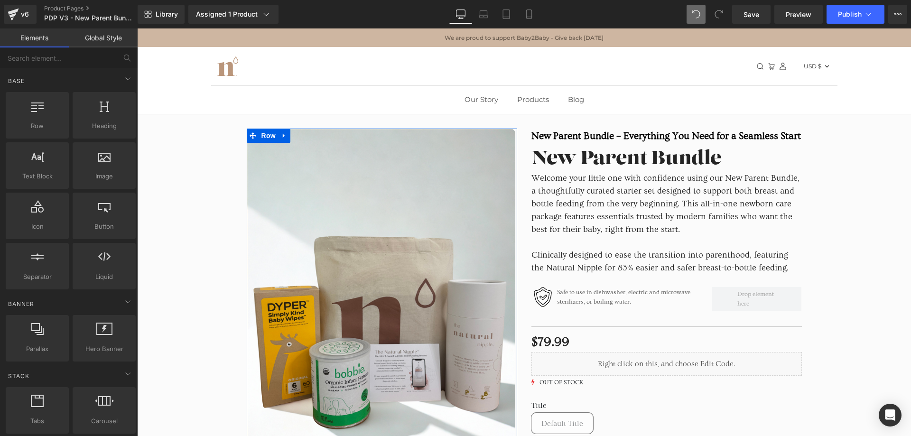
click at [827, 99] on ul "Our Story Products Blog" at bounding box center [524, 100] width 774 height 28
click at [842, 10] on span "Publish" at bounding box center [850, 14] width 24 height 8
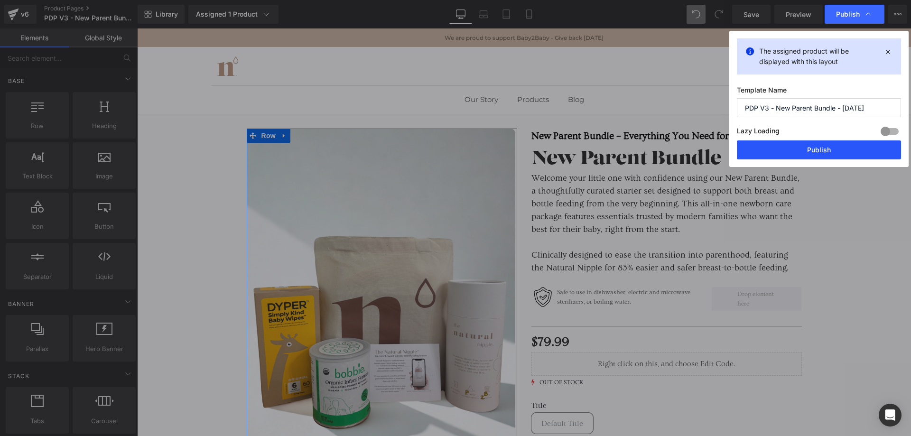
click at [802, 147] on button "Publish" at bounding box center [819, 149] width 164 height 19
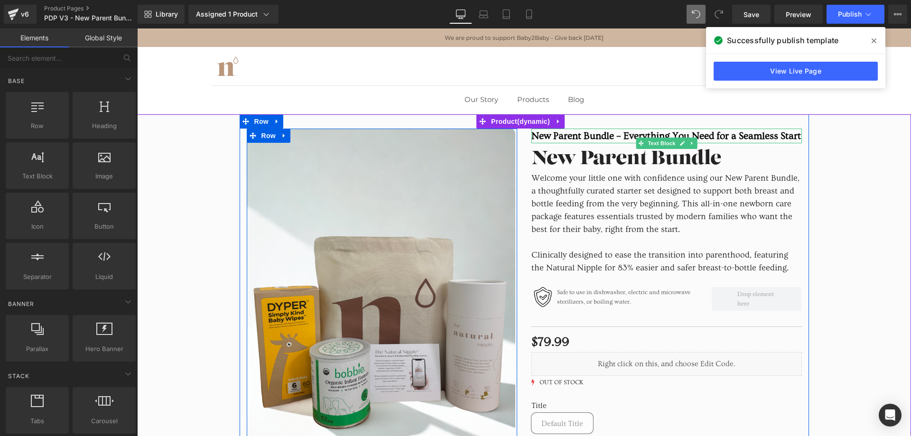
click at [617, 137] on p "New Parent Bundle – Everything You Need for a Seamless Start" at bounding box center [666, 136] width 270 height 15
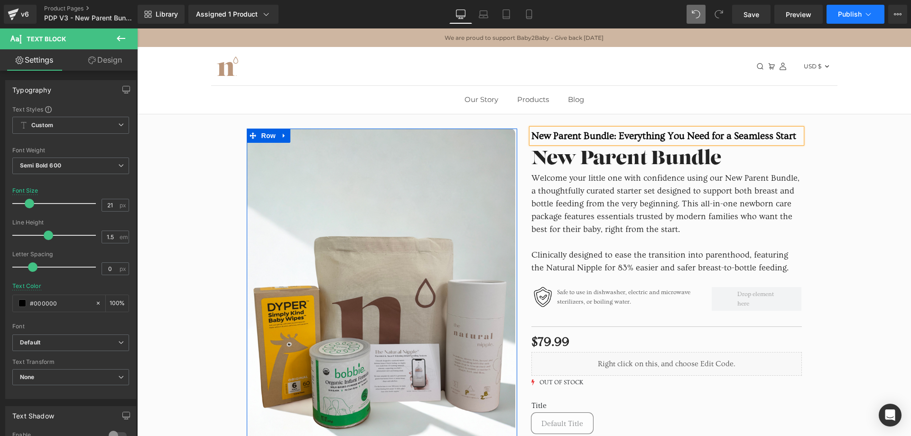
click at [853, 13] on span "Publish" at bounding box center [850, 14] width 24 height 8
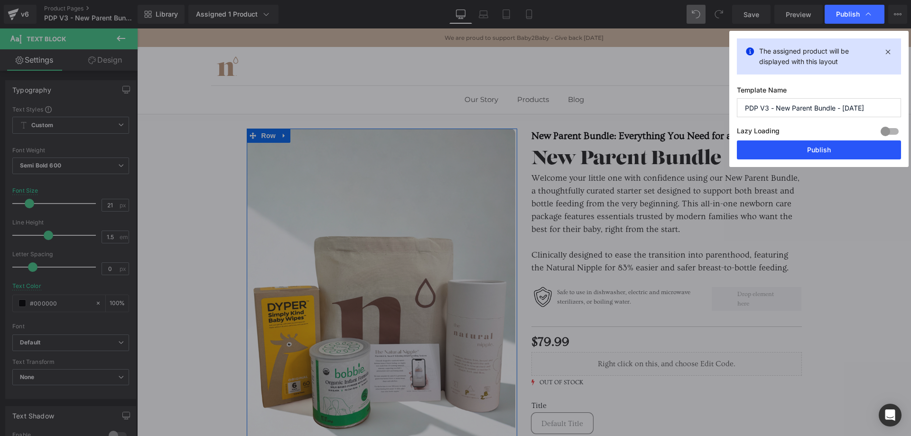
click at [816, 147] on button "Publish" at bounding box center [819, 149] width 164 height 19
